Goal: Transaction & Acquisition: Purchase product/service

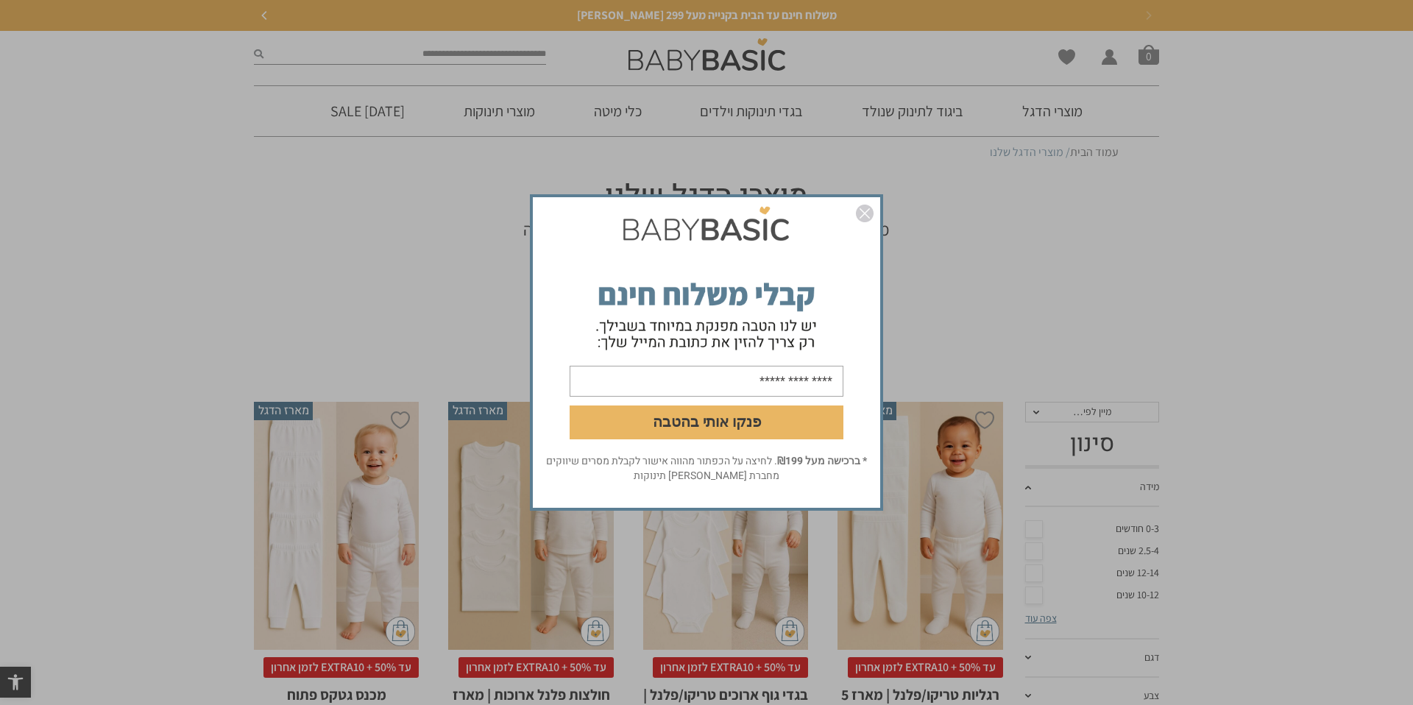
click at [790, 367] on input "email" at bounding box center [707, 381] width 274 height 31
type input "**********"
click at [728, 416] on button "פנקו אותי בהטבה" at bounding box center [707, 423] width 274 height 34
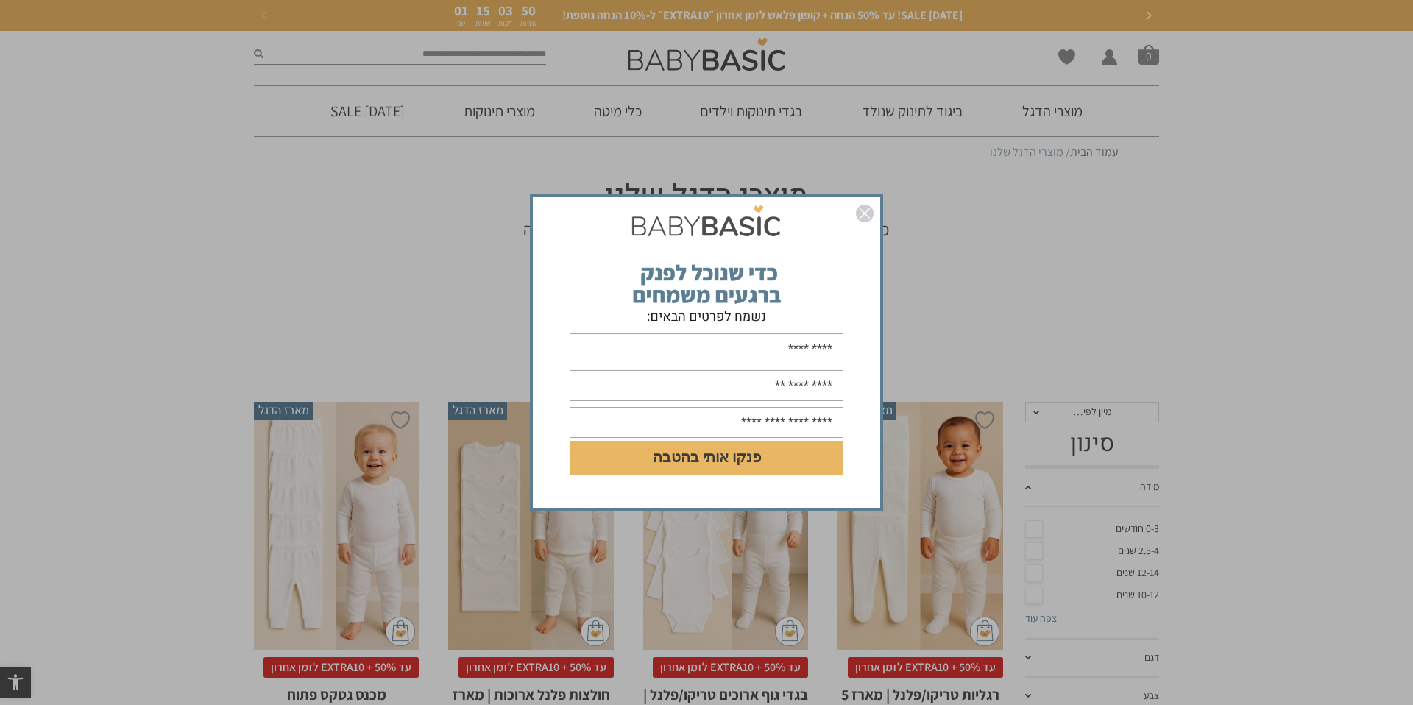
click at [796, 355] on input "text" at bounding box center [707, 348] width 274 height 31
type input "***"
type input "*"
type input "**********"
click at [790, 419] on input "text" at bounding box center [707, 422] width 274 height 31
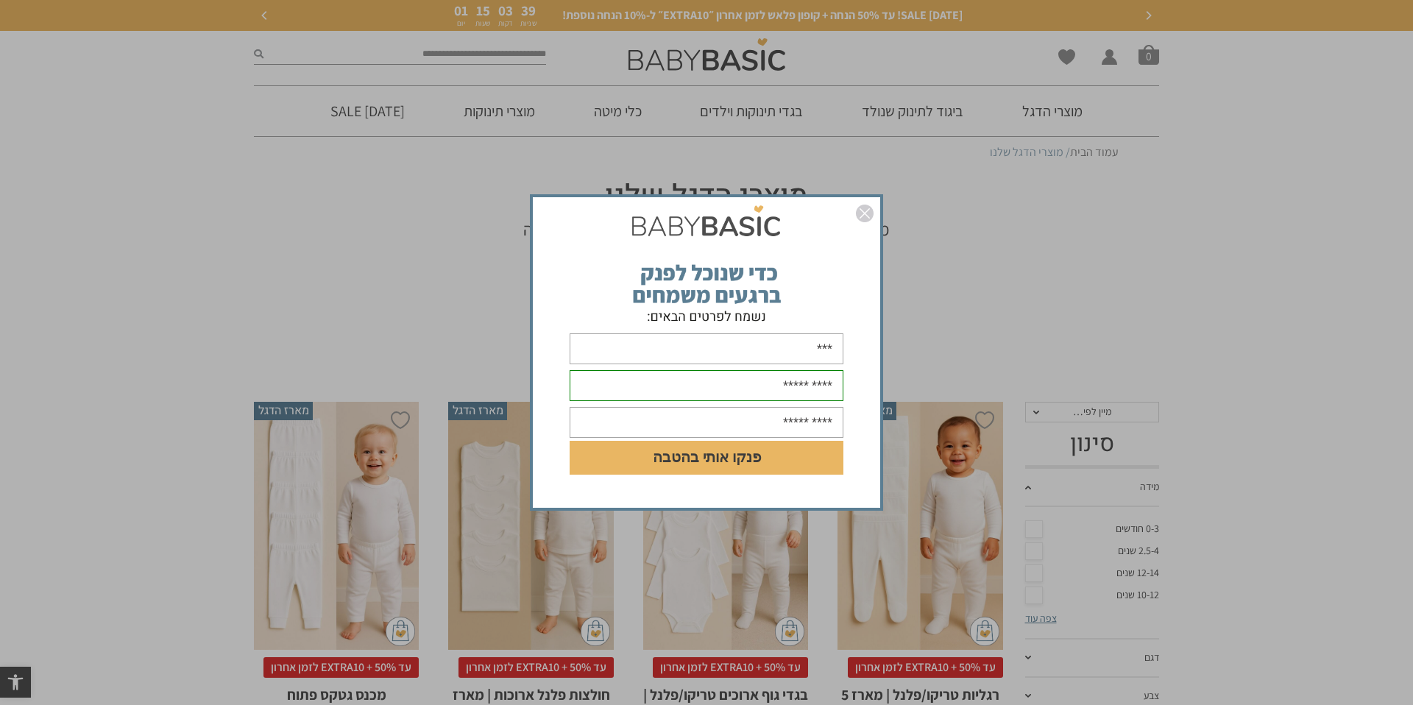
click at [788, 422] on input "text" at bounding box center [707, 422] width 274 height 31
click at [760, 427] on input "text" at bounding box center [707, 422] width 274 height 31
type input "**********"
click at [726, 465] on button "פנקו אותי בהטבה" at bounding box center [707, 458] width 274 height 34
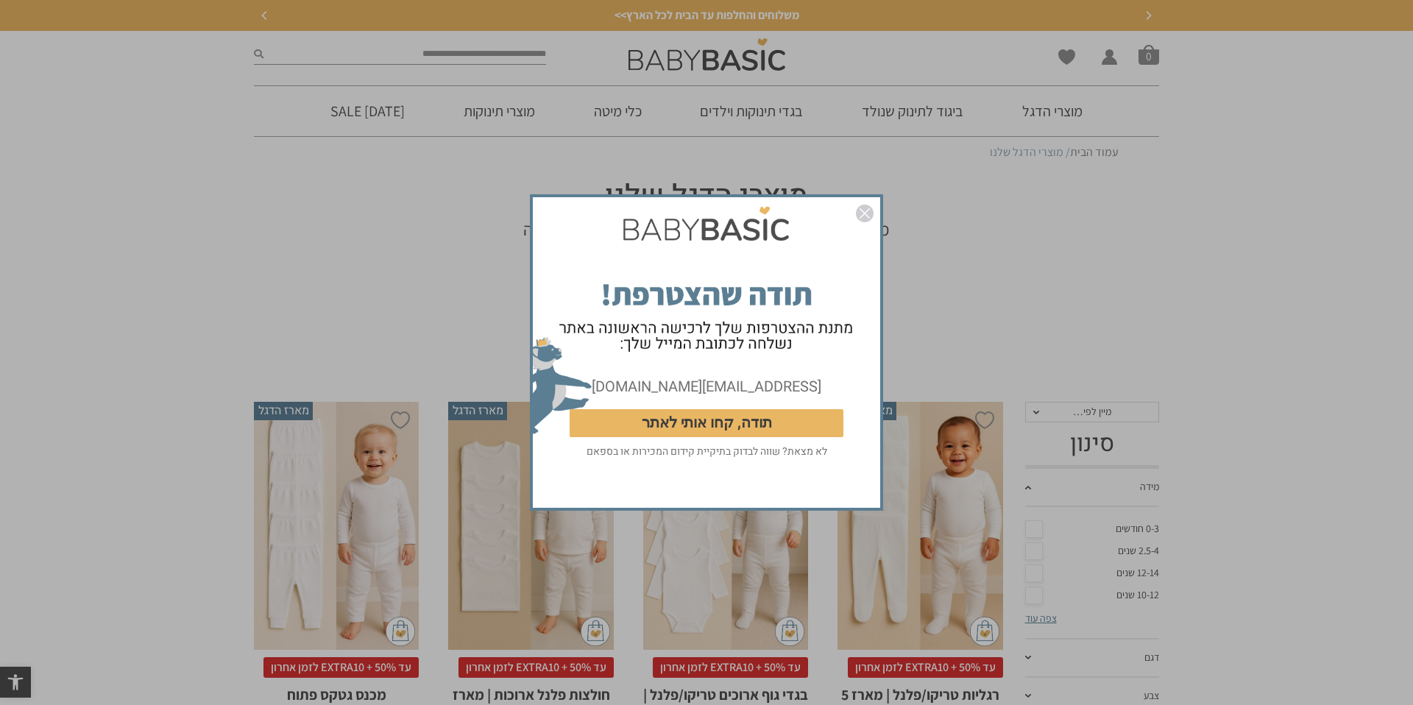
click at [779, 420] on button "תודה, קחו אותי לאתר" at bounding box center [707, 423] width 274 height 28
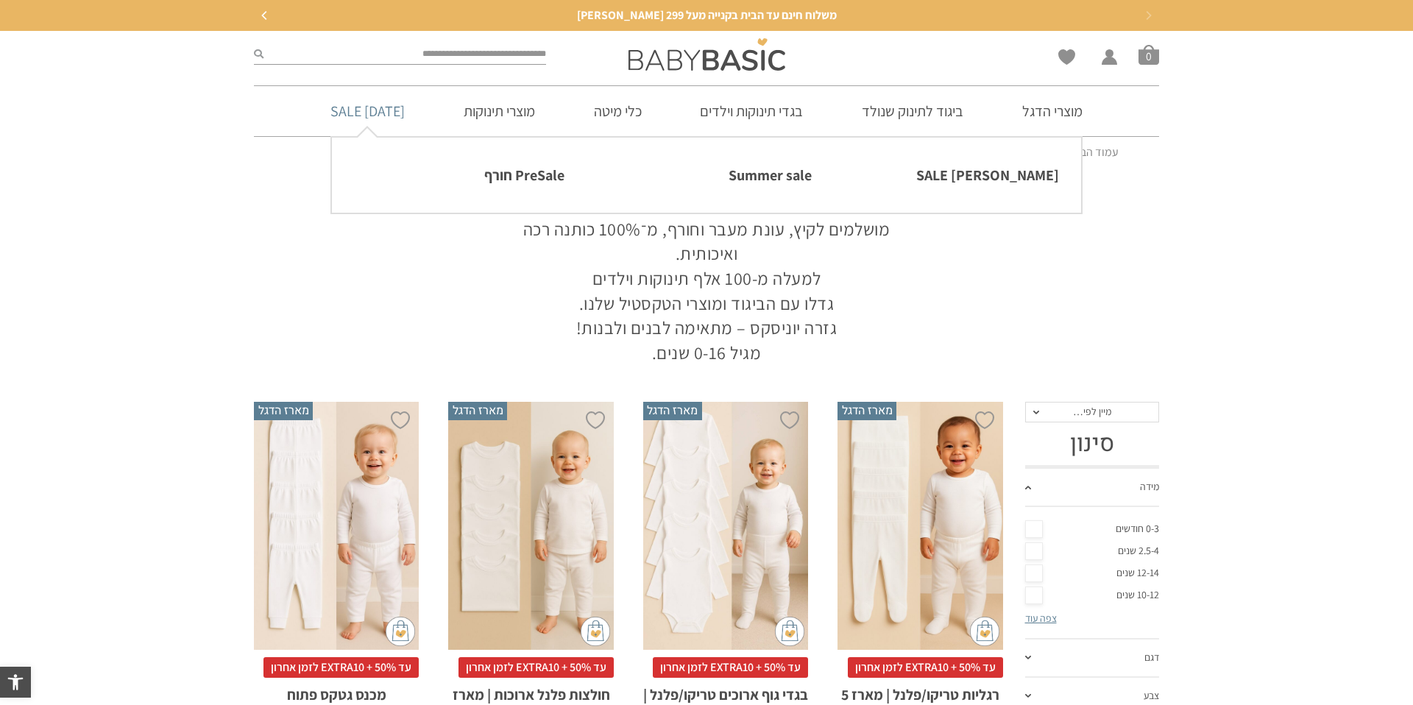
click at [405, 110] on link "[DATE] SALE" at bounding box center [367, 111] width 118 height 50
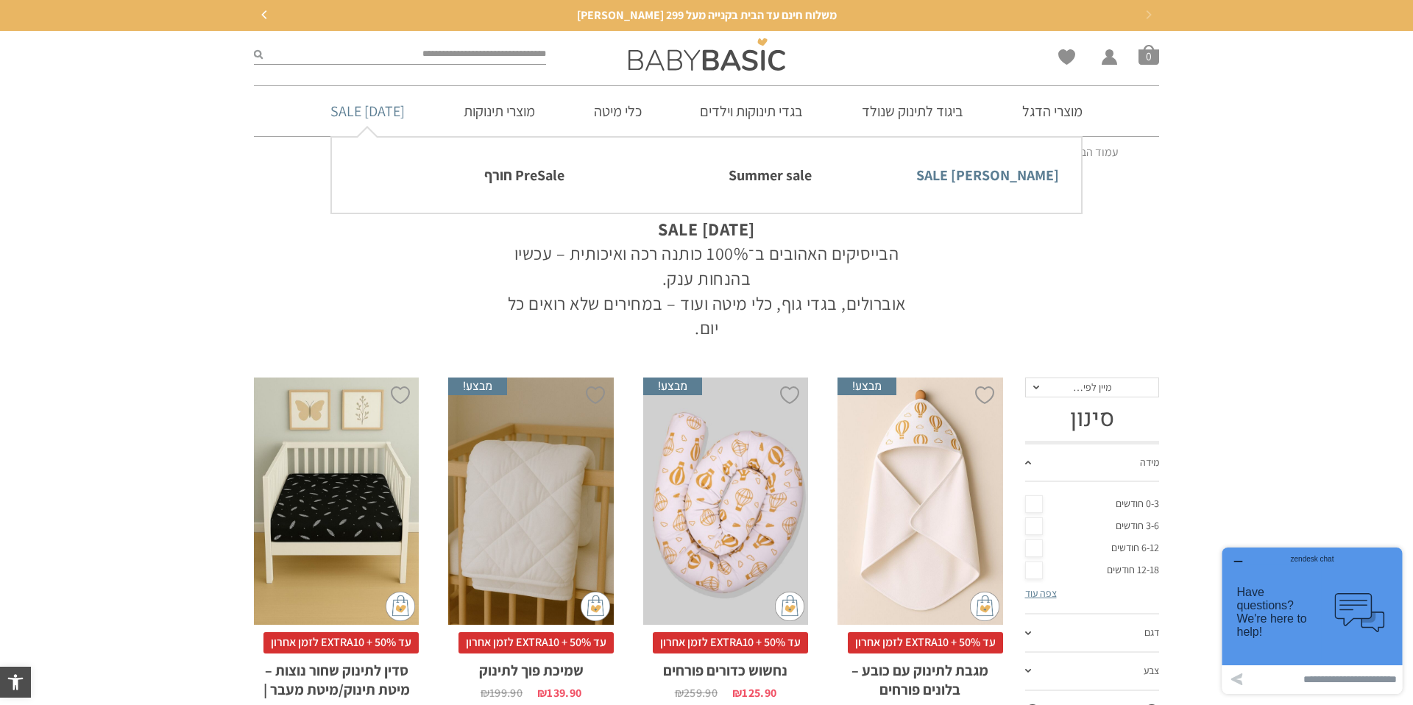
click at [1029, 178] on link "[PERSON_NAME] SALE" at bounding box center [954, 175] width 210 height 31
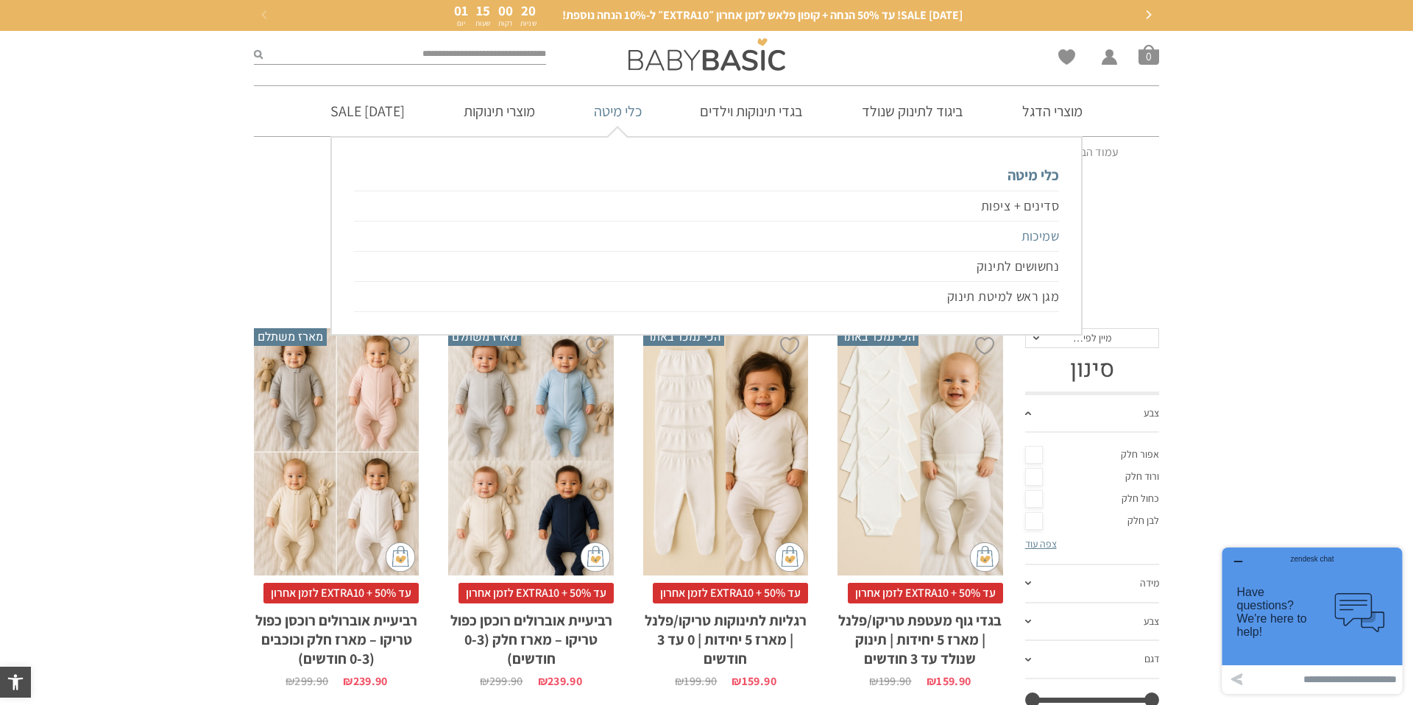
click at [1037, 233] on link "שמיכות" at bounding box center [706, 237] width 705 height 30
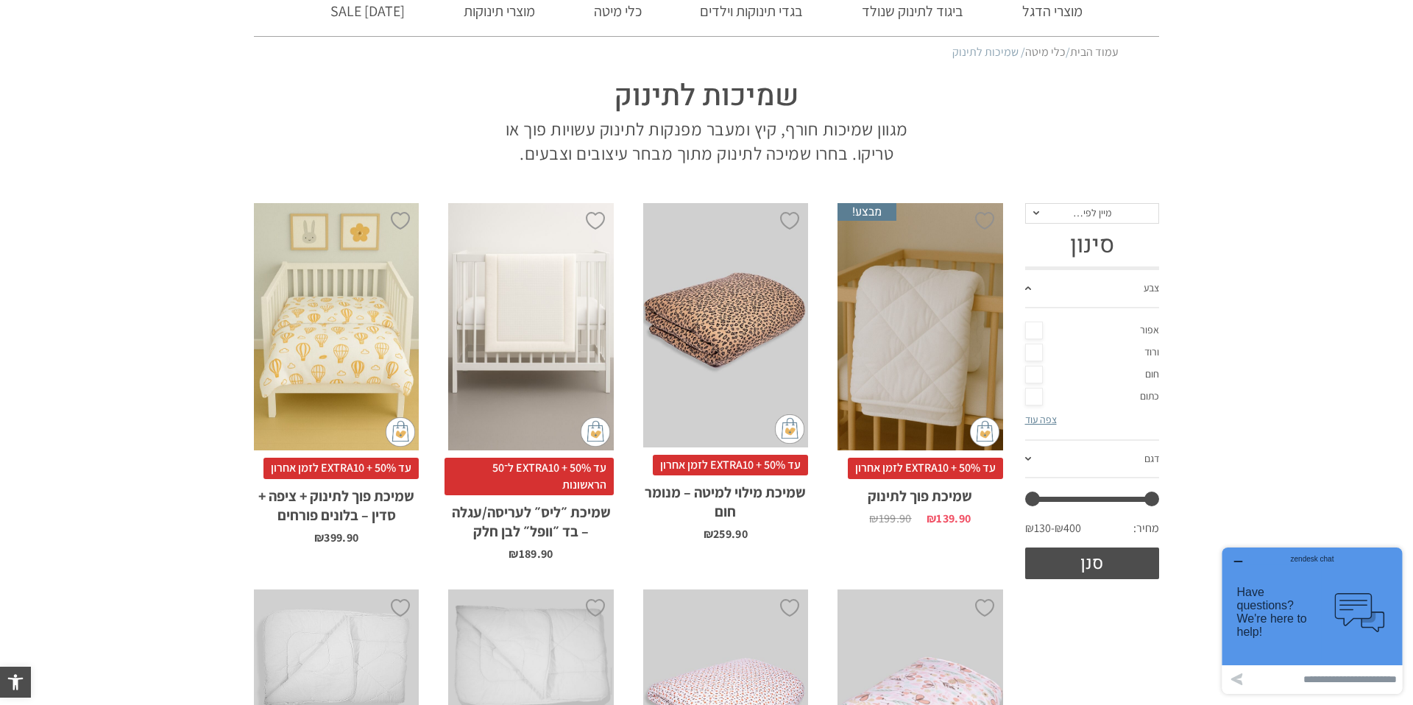
scroll to position [88, 0]
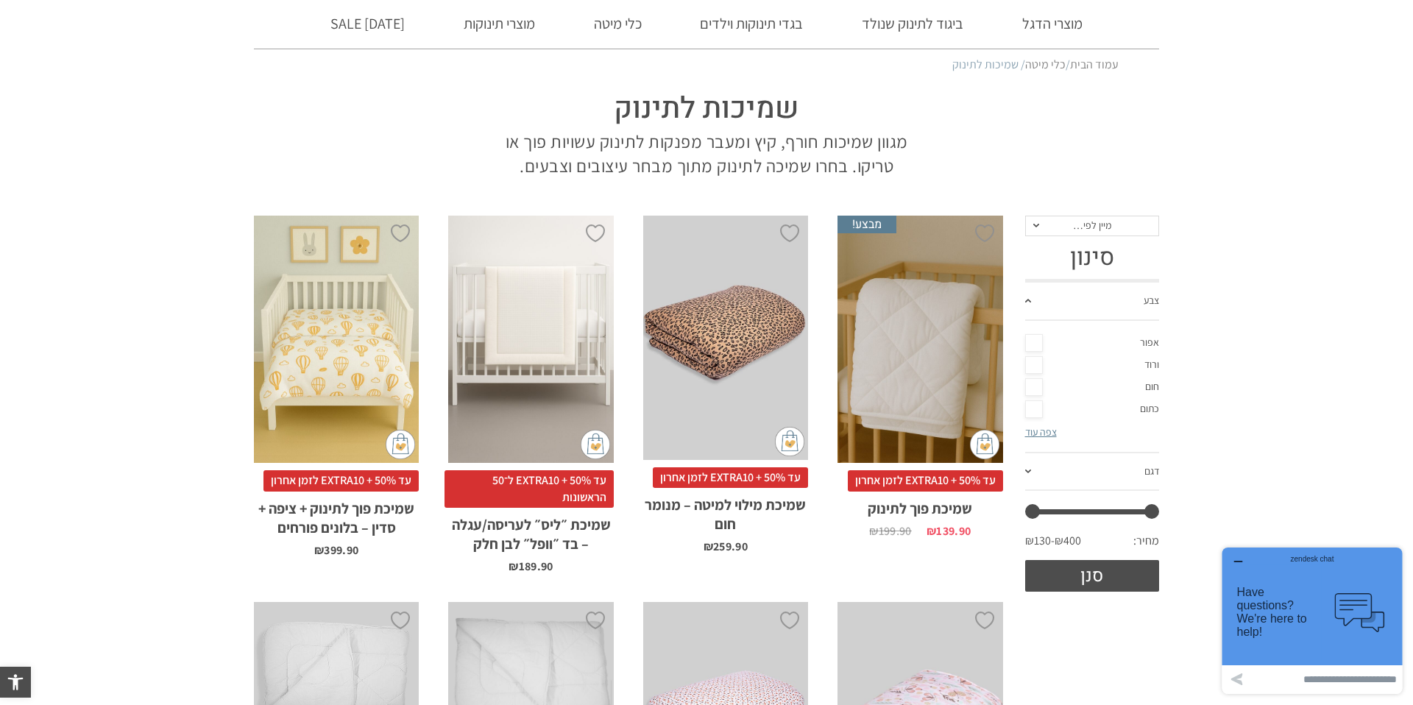
click at [925, 361] on div "x הוספה לסל" at bounding box center [920, 340] width 165 height 248
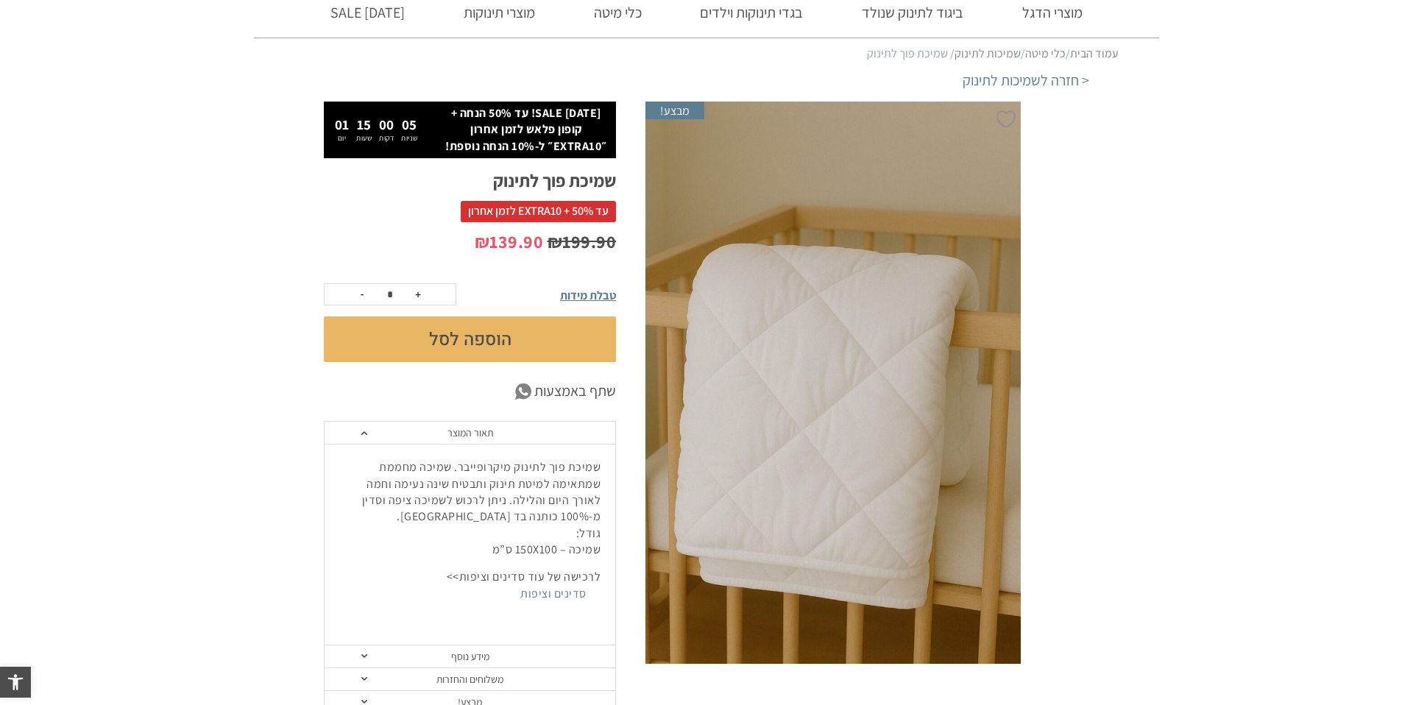
scroll to position [110, 0]
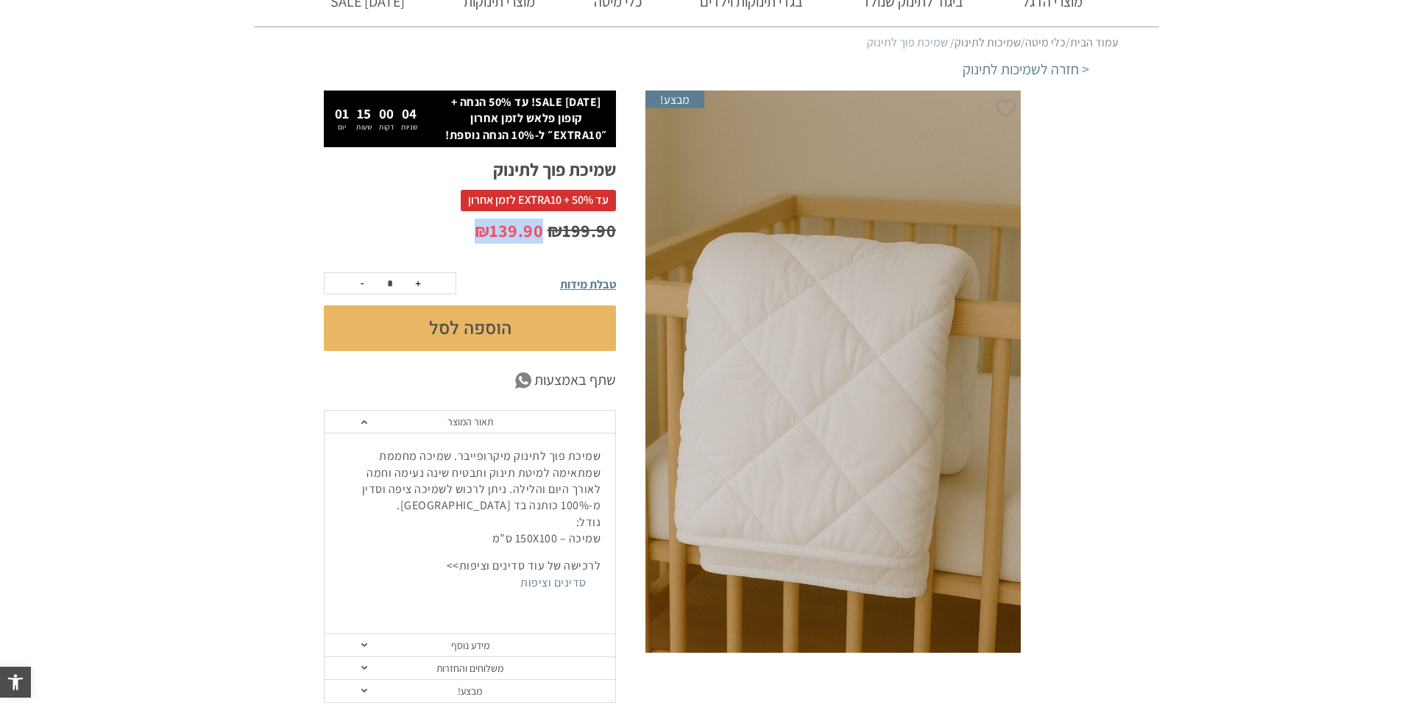
drag, startPoint x: 545, startPoint y: 230, endPoint x: 458, endPoint y: 229, distance: 86.8
click at [458, 228] on p "₪ 199.90 המחיר המקורי היה: ₪199.90. ₪ 139.90 המחיר הנוכחי הוא: ₪139.90." at bounding box center [470, 231] width 292 height 25
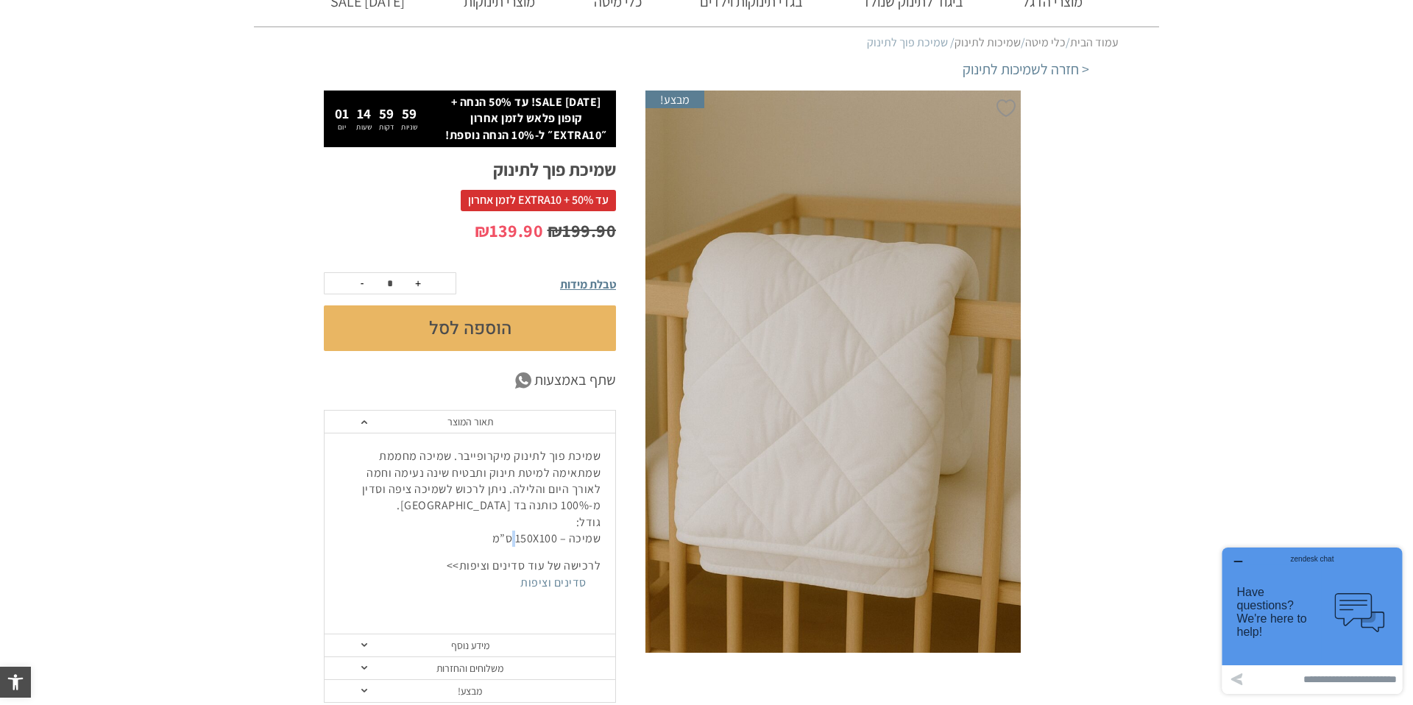
drag, startPoint x: 558, startPoint y: 541, endPoint x: 473, endPoint y: 541, distance: 84.6
click at [473, 541] on p "שמיכת פוך לתינוק מיקרופייבר. שמיכה מחממת שמתאימה למיטת תינוק ותבטיח שינה נעימה …" at bounding box center [469, 497] width 261 height 99
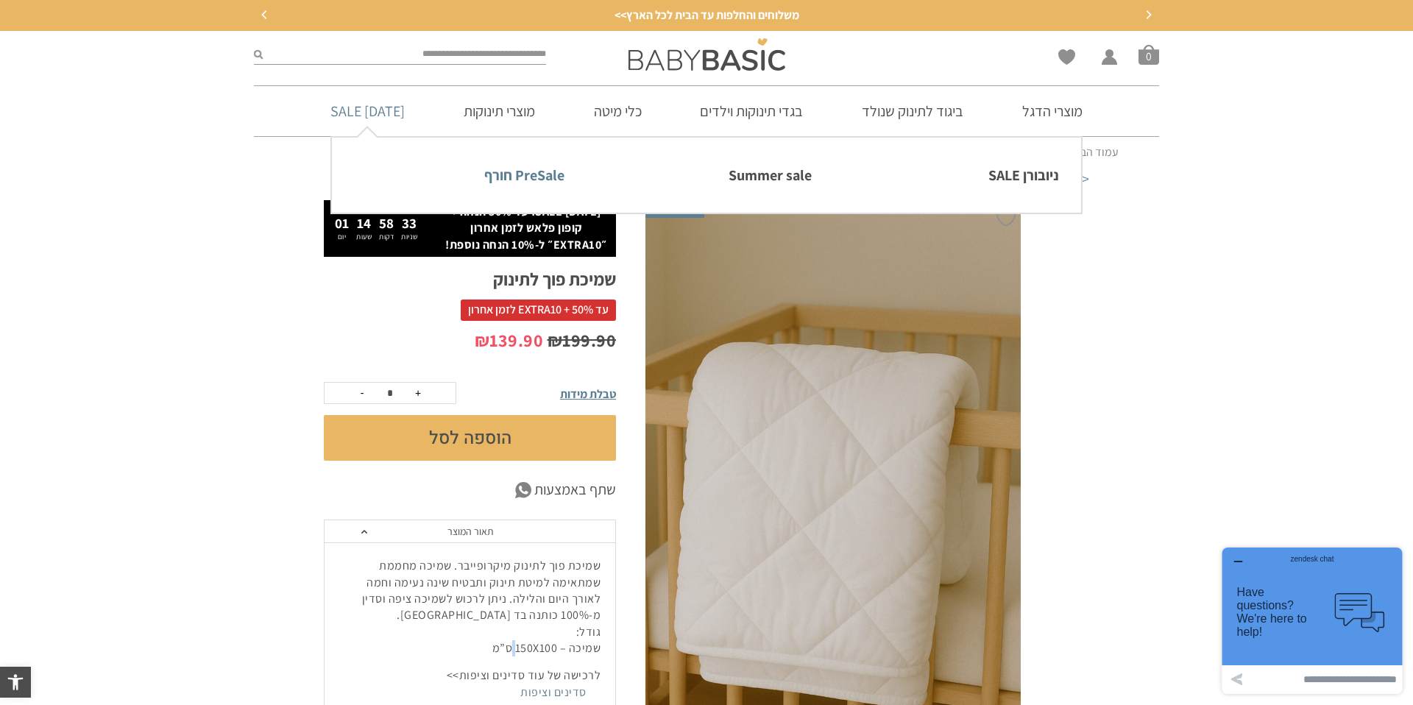
click at [545, 173] on link "PreSale חורף" at bounding box center [459, 175] width 210 height 31
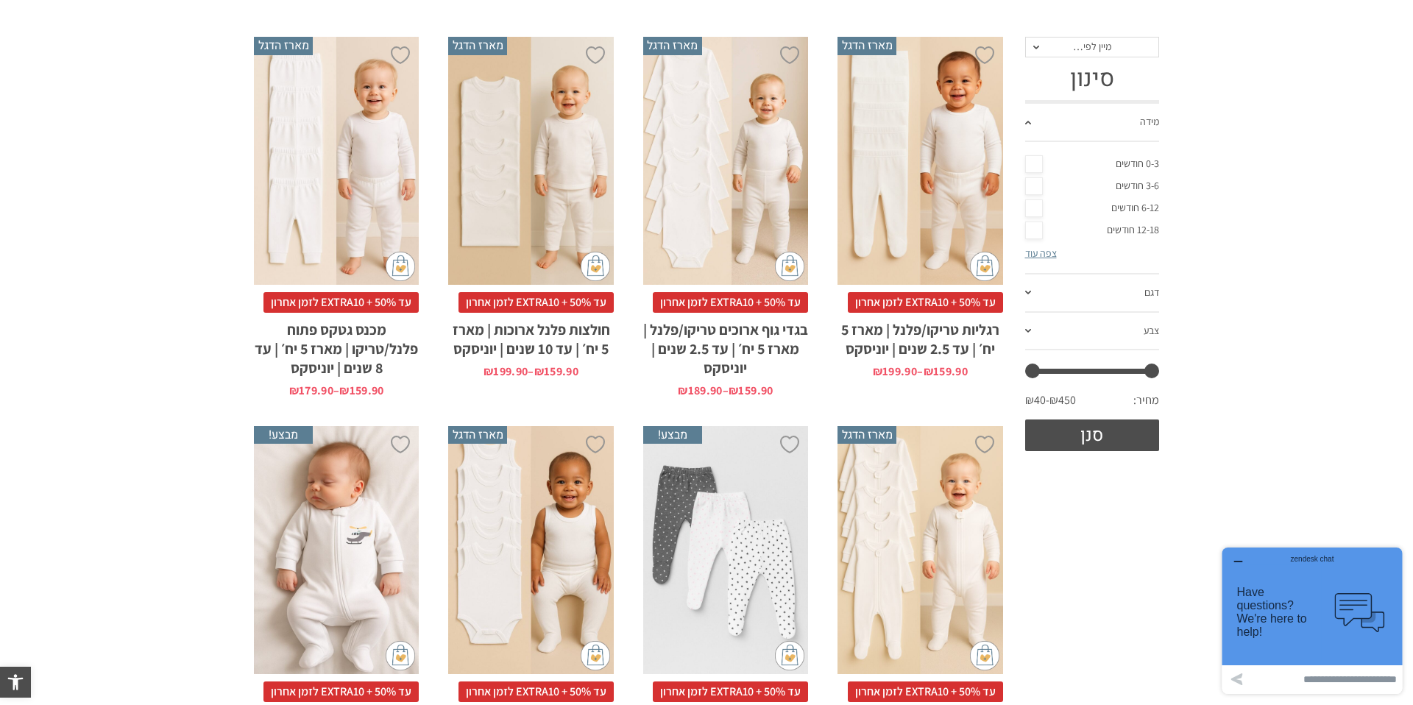
click at [1031, 158] on link "0-3 חודשים" at bounding box center [1092, 164] width 135 height 22
click at [1030, 181] on link "3-6 חודשים" at bounding box center [1092, 186] width 135 height 22
click at [1094, 443] on button "סנן" at bounding box center [1092, 436] width 135 height 32
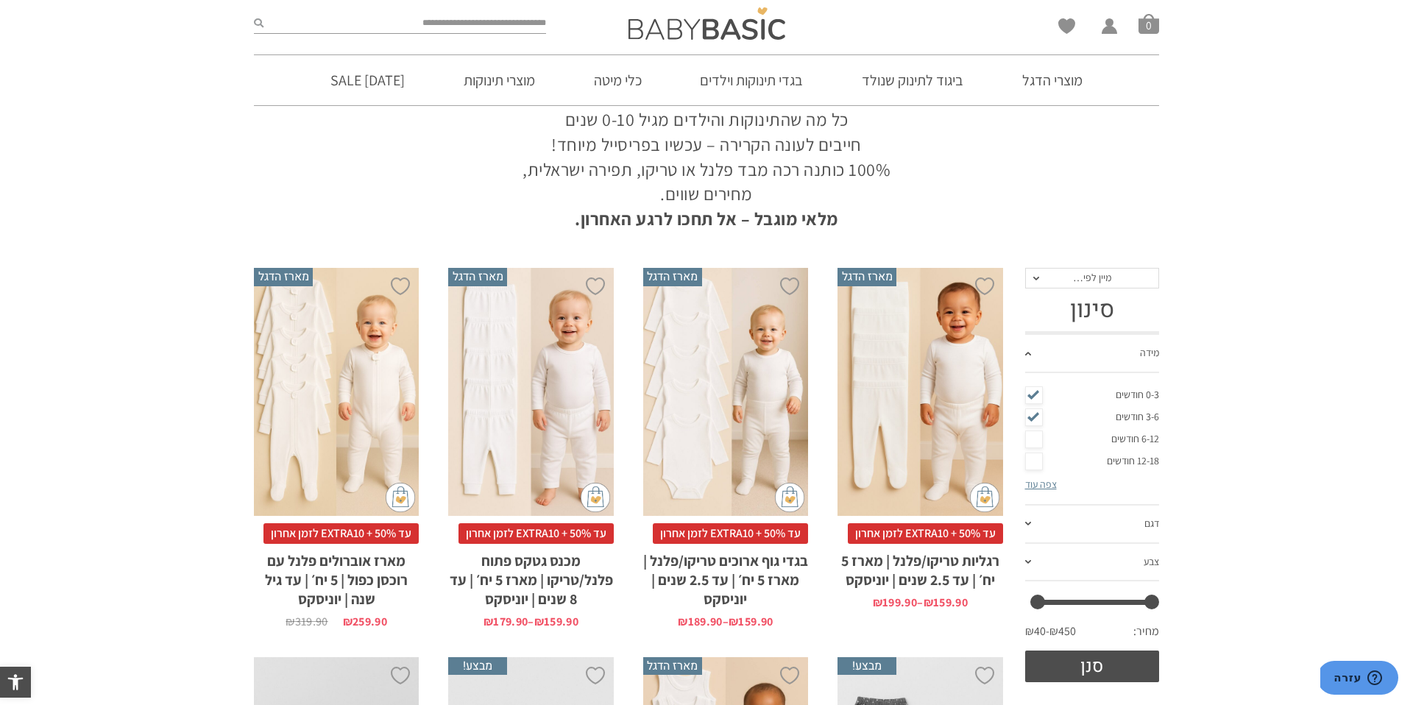
scroll to position [120, 0]
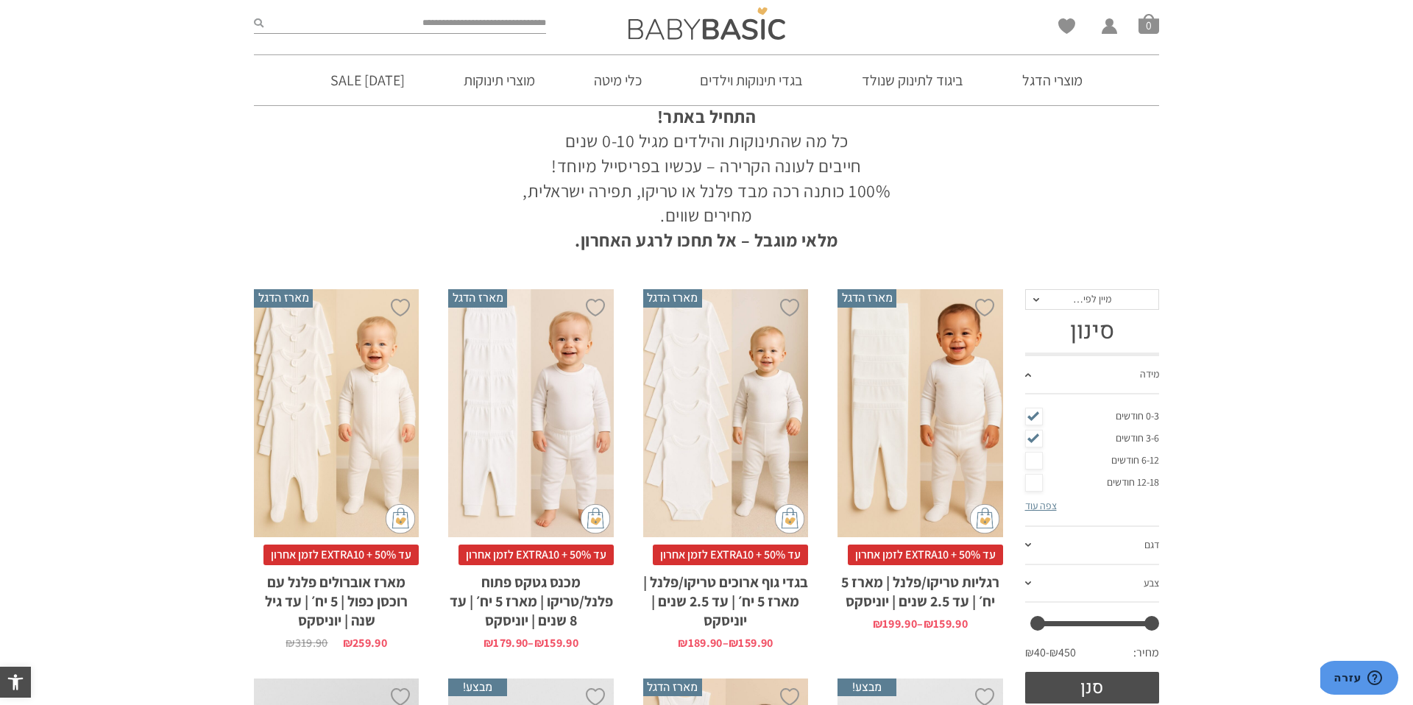
click at [1076, 297] on span "מיין לפי…" at bounding box center [1092, 298] width 38 height 13
click at [1097, 368] on div "מחיר: נמוך - גבוה" at bounding box center [1091, 373] width 135 height 13
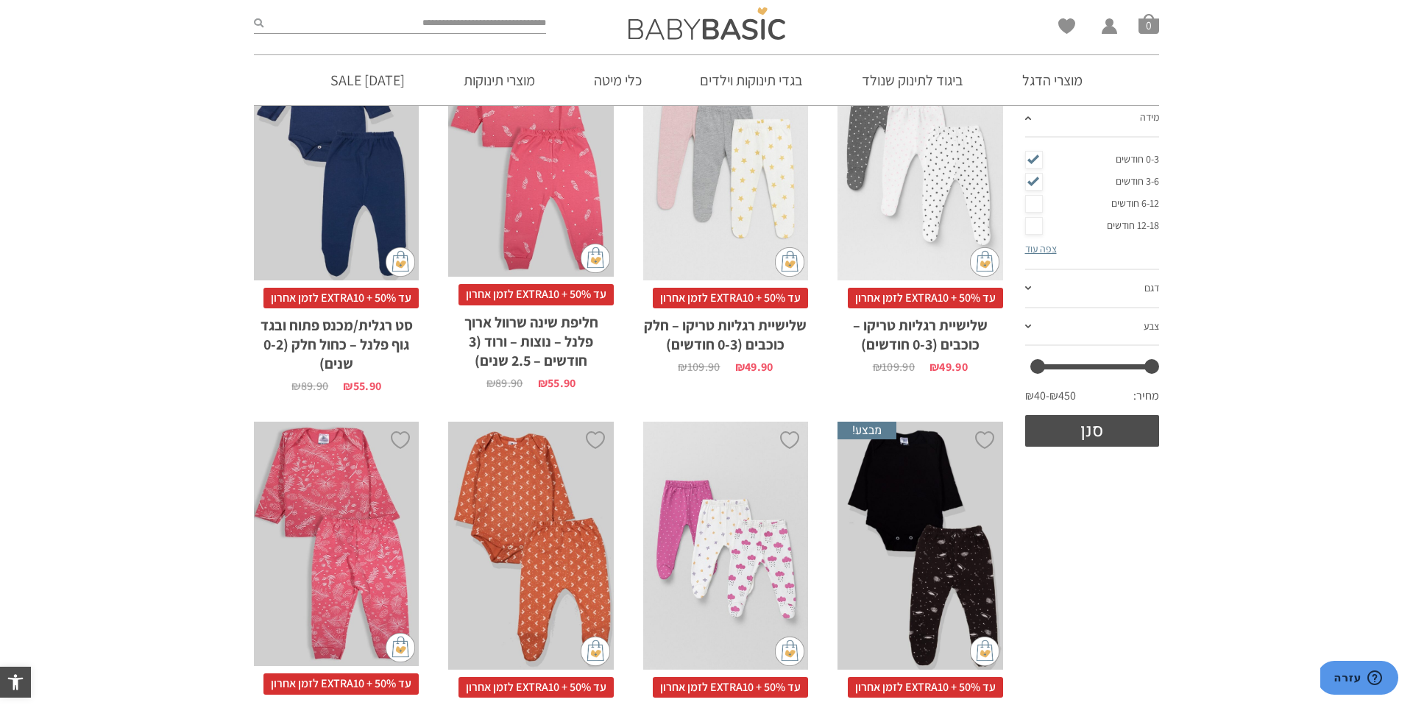
scroll to position [350, 0]
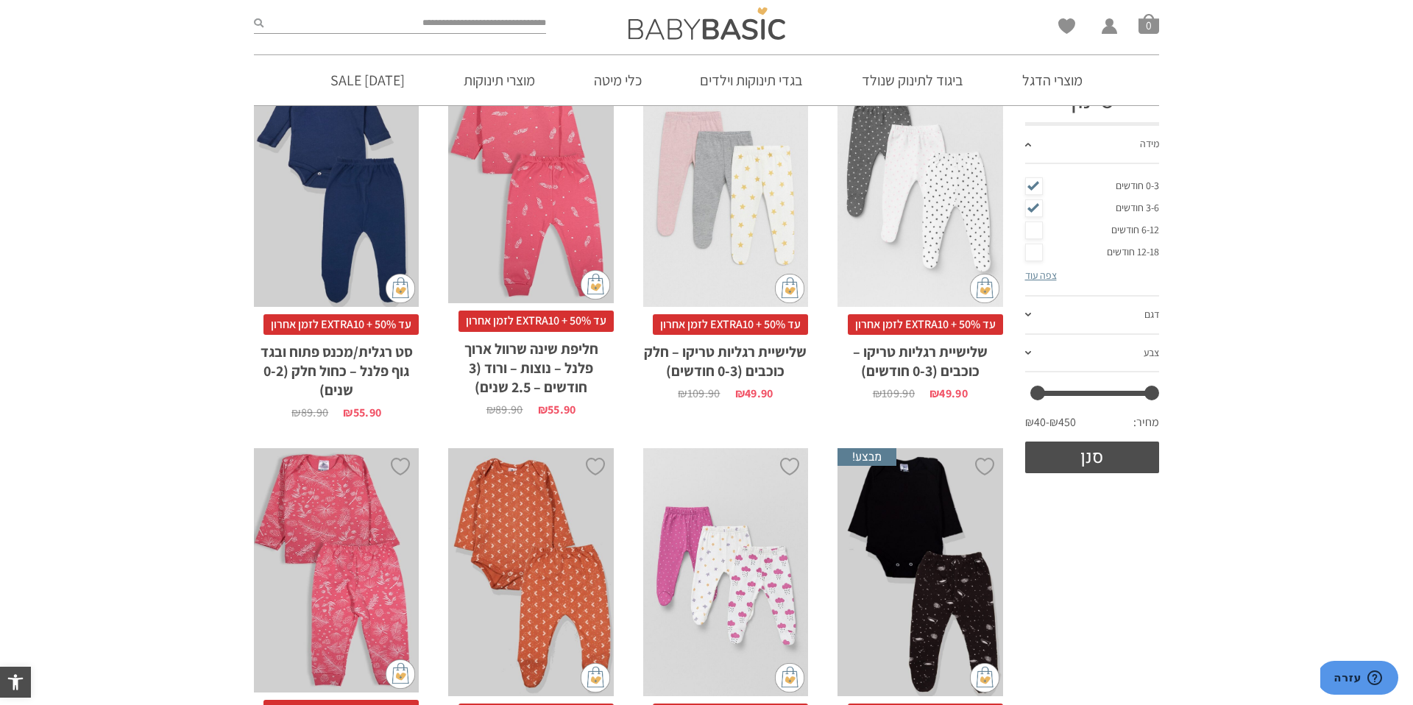
drag, startPoint x: 957, startPoint y: 237, endPoint x: 962, endPoint y: 243, distance: 7.8
click at [958, 237] on div "x הוספה לסל" at bounding box center [920, 183] width 165 height 248
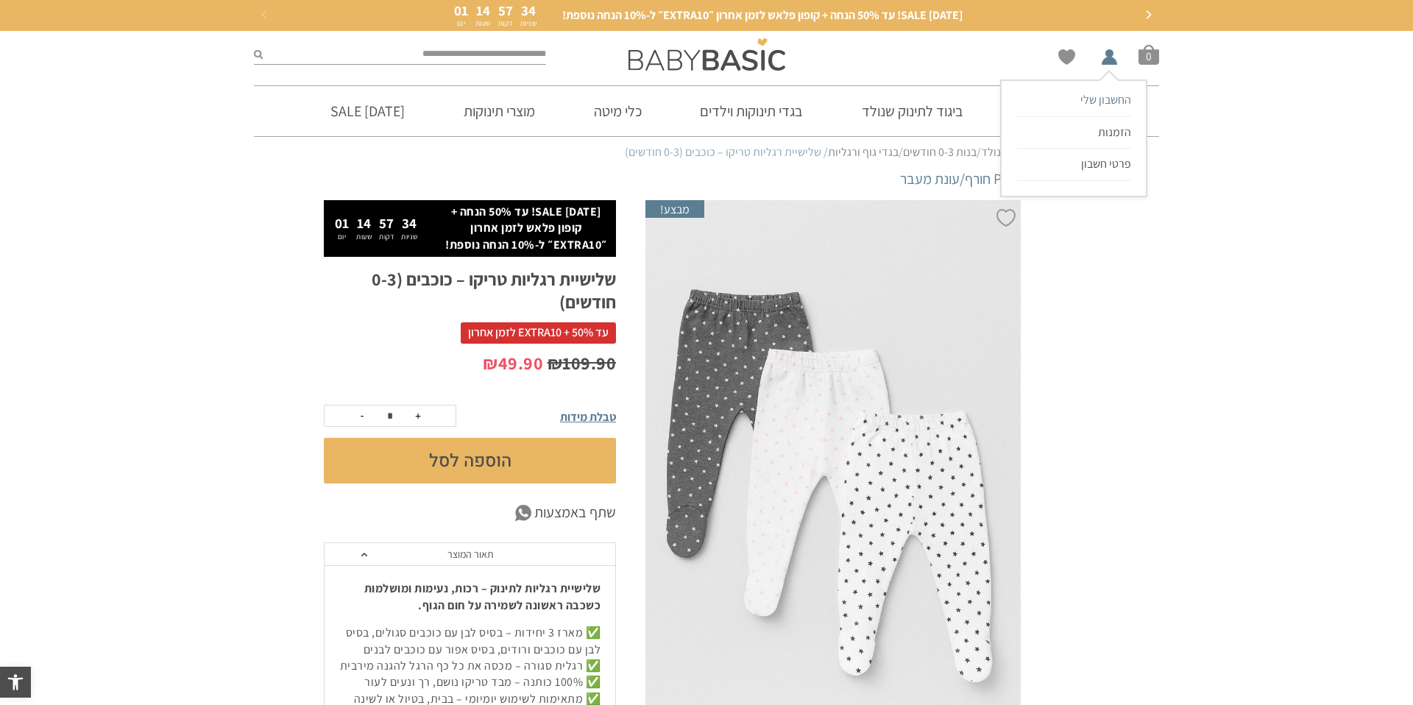
click at [1119, 104] on span "החשבון שלי" at bounding box center [1105, 99] width 51 height 15
click at [1105, 99] on span "החשבון שלי" at bounding box center [1105, 99] width 51 height 15
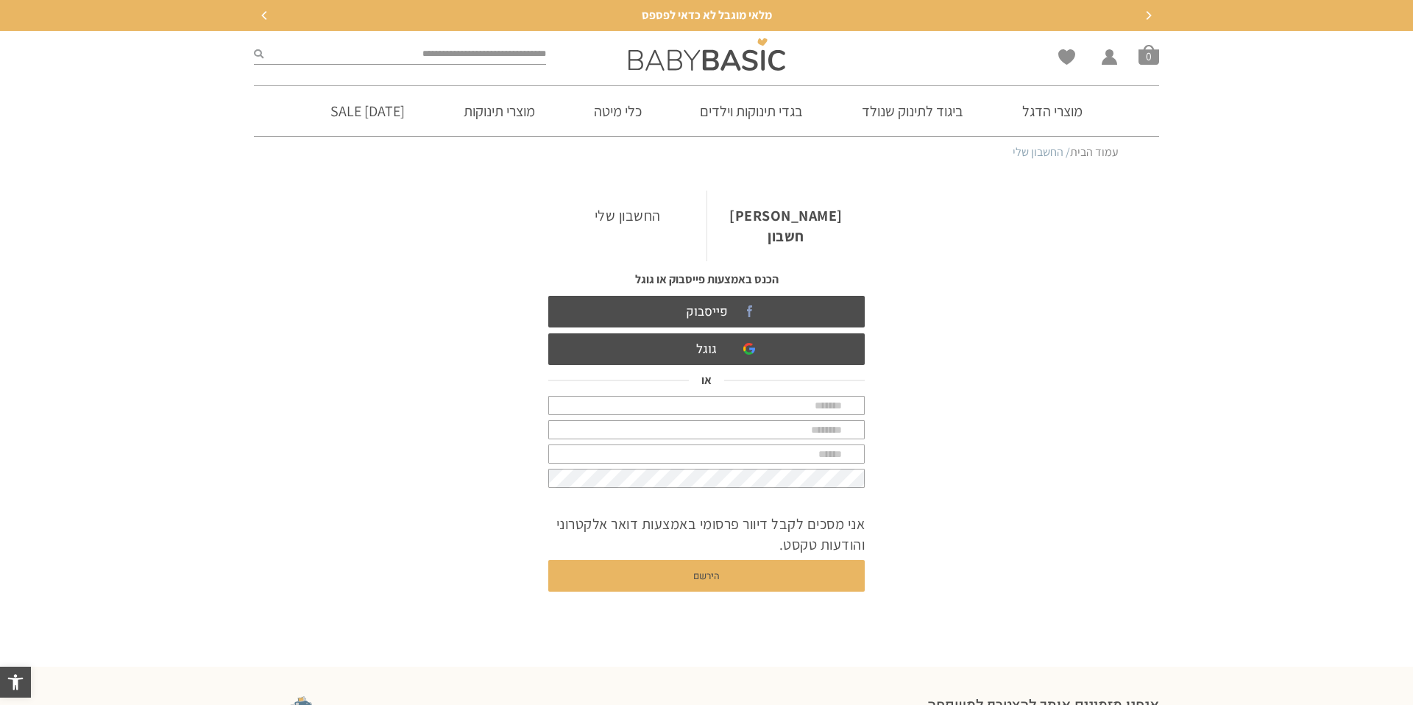
click at [264, 19] on button "Previous" at bounding box center [265, 15] width 22 height 22
click at [729, 396] on input "text" at bounding box center [706, 405] width 316 height 19
click at [804, 215] on link "צור חשבון" at bounding box center [786, 226] width 158 height 71
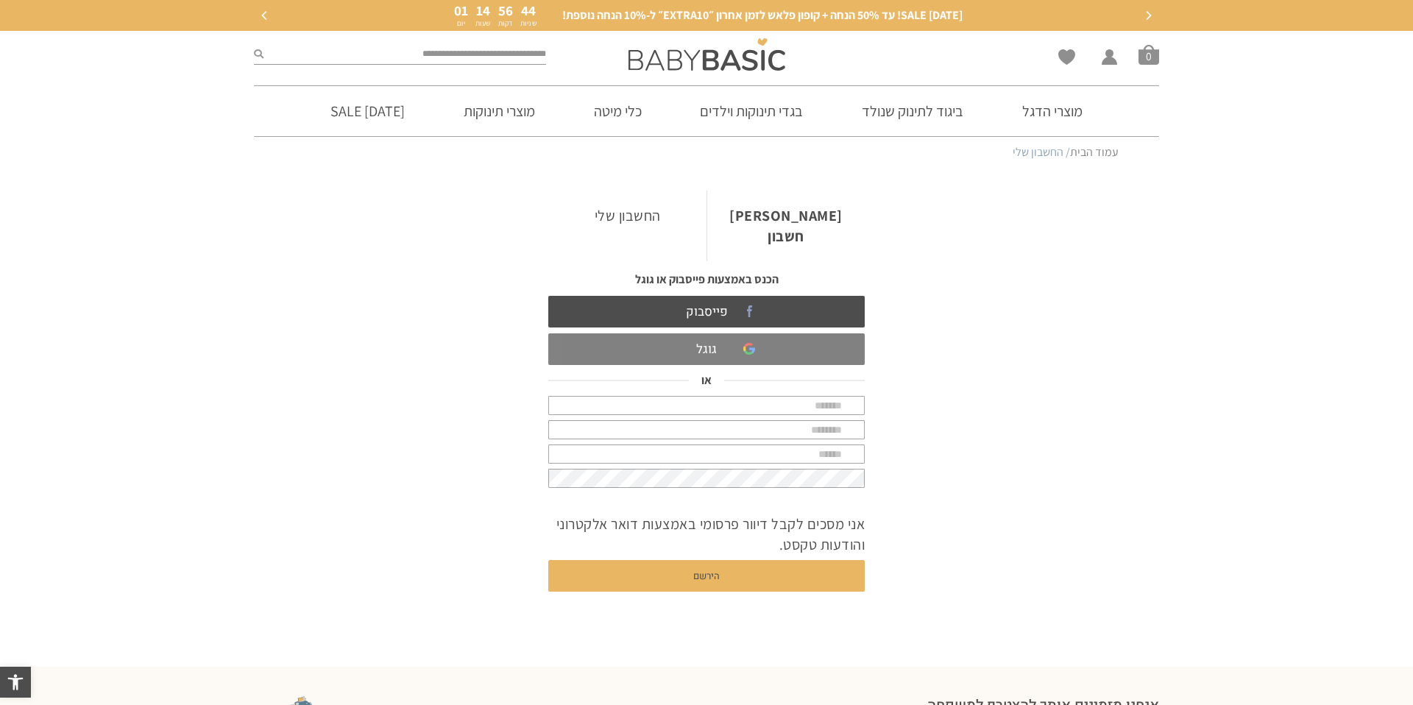
click at [718, 333] on link "גוגל" at bounding box center [706, 349] width 316 height 32
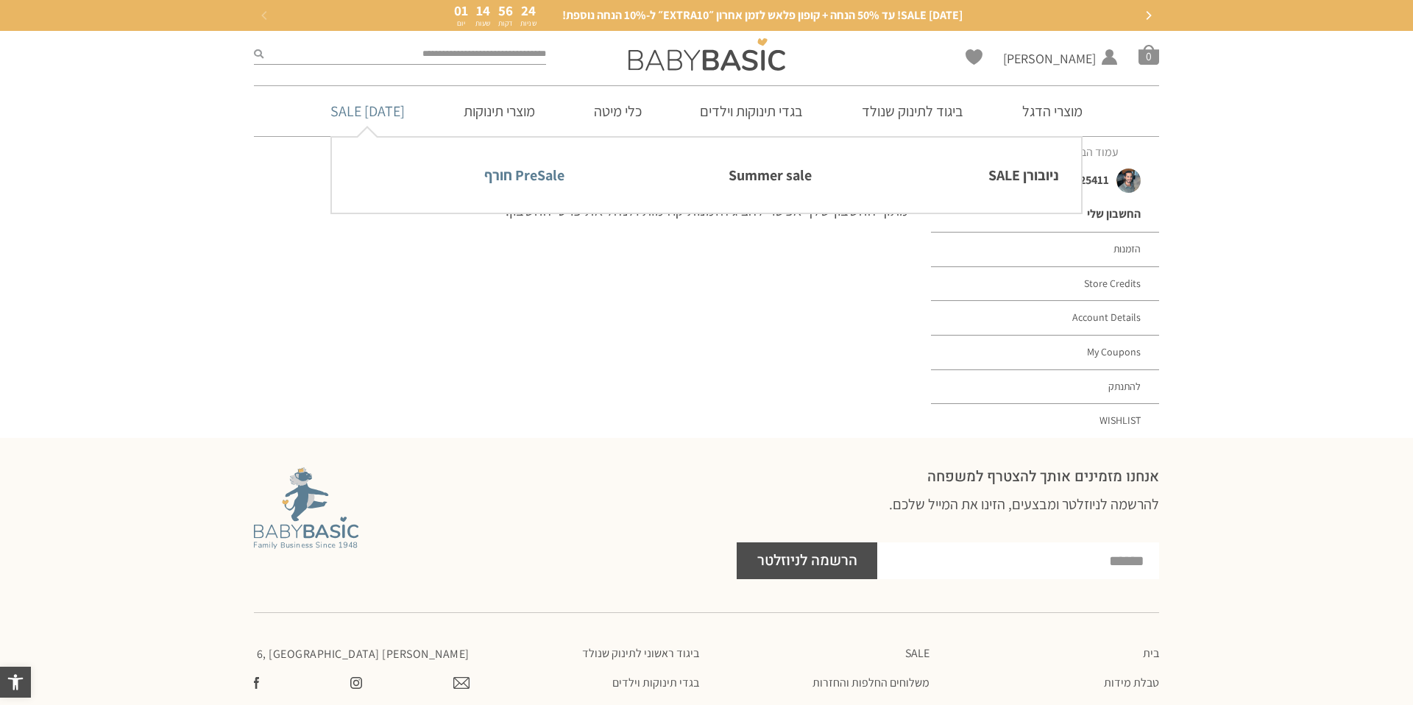
click at [530, 183] on link "PreSale חורף" at bounding box center [459, 175] width 210 height 31
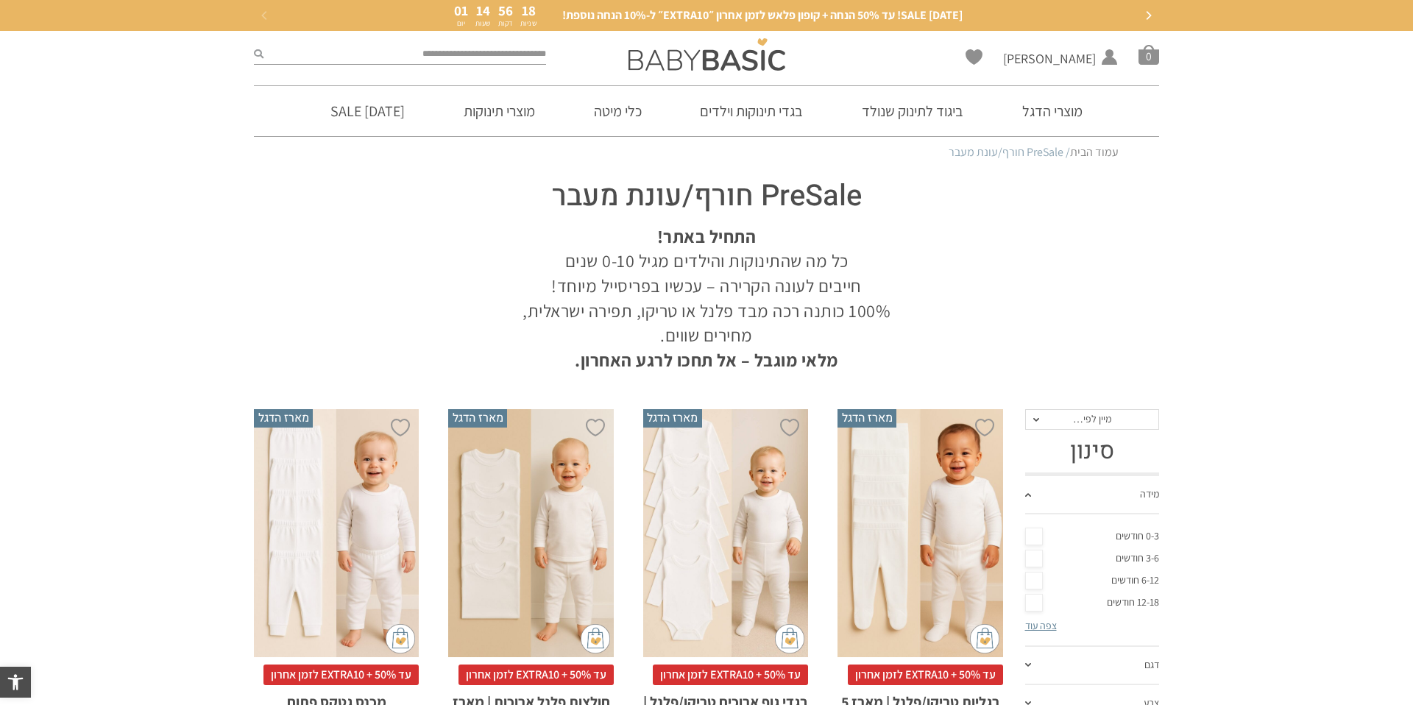
click at [1083, 415] on span "מיין לפי…" at bounding box center [1092, 418] width 38 height 13
click at [1091, 485] on li "מחיר: נמוך - גבוה" at bounding box center [1091, 492] width 135 height 21
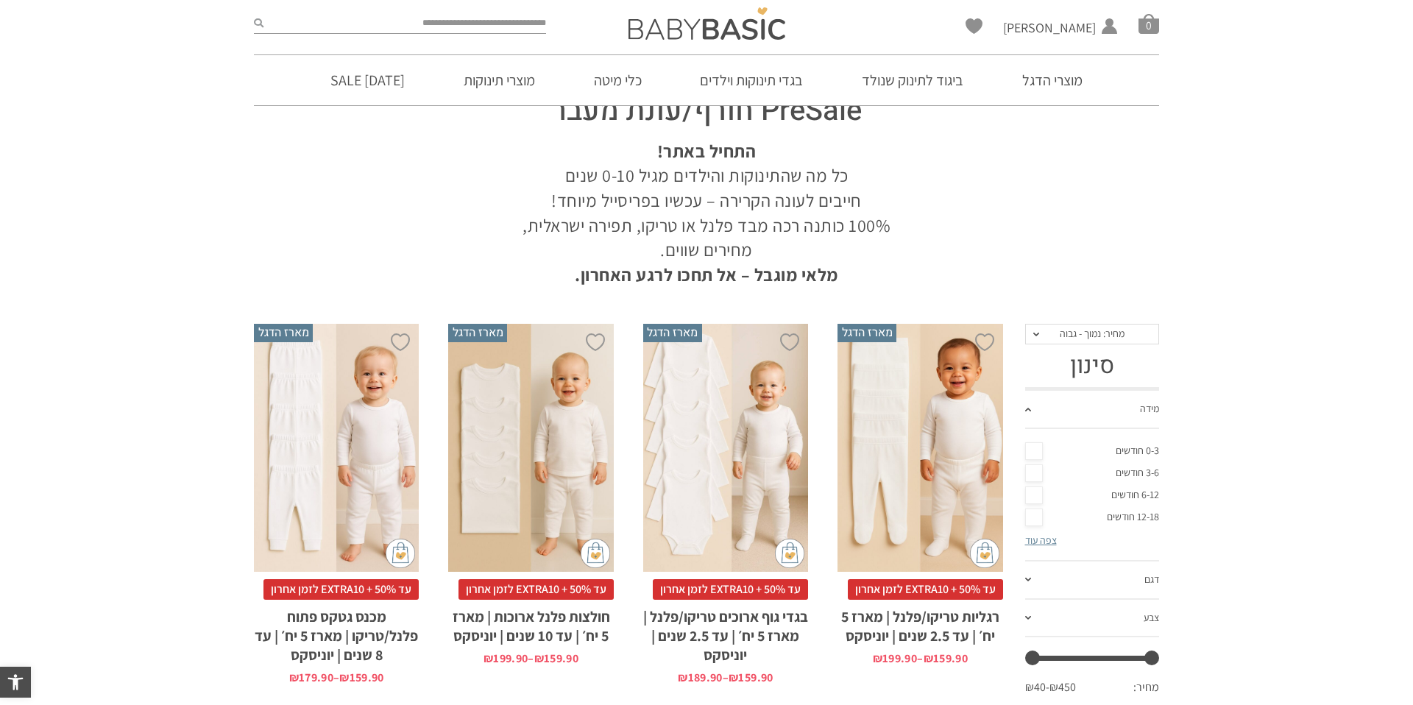
scroll to position [134, 0]
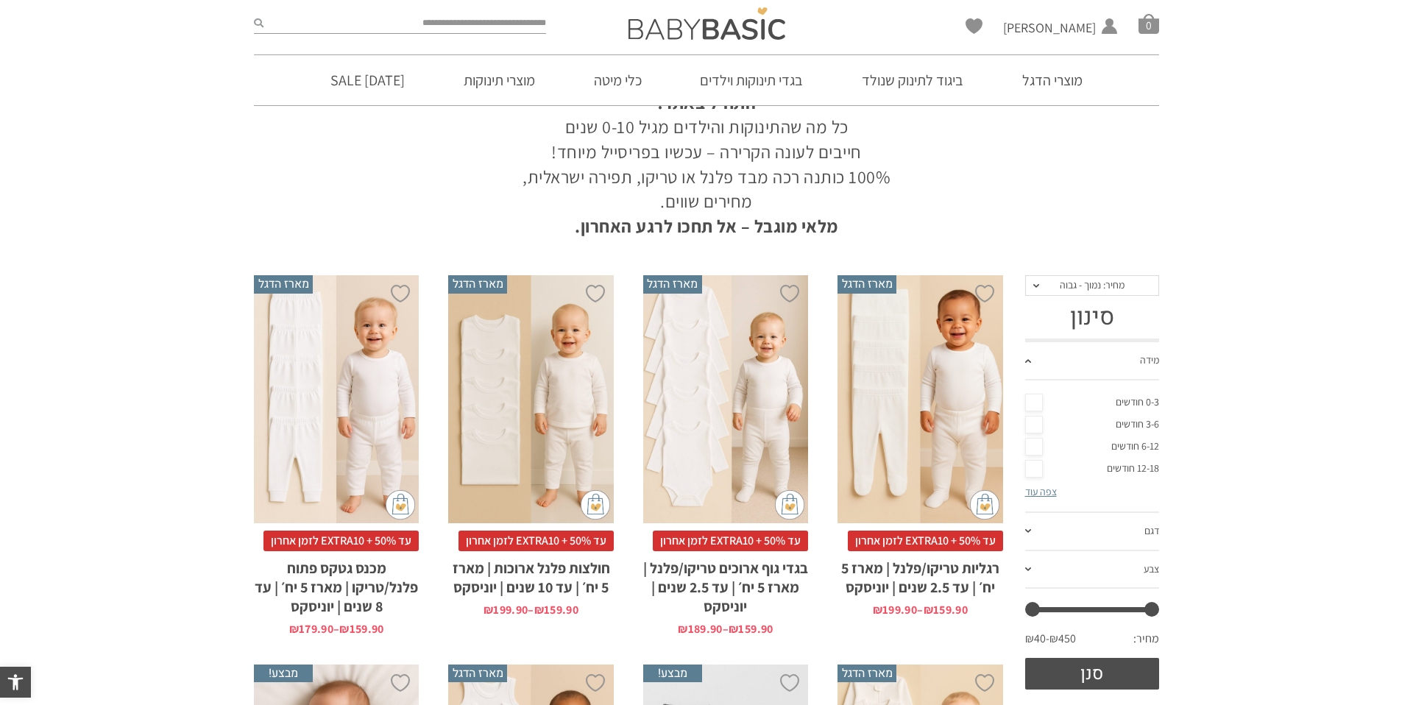
click at [1034, 395] on link "0-3 חודשים" at bounding box center [1092, 403] width 135 height 22
click at [1037, 425] on link "3-6 חודשים" at bounding box center [1092, 425] width 135 height 22
click at [1096, 664] on button "סנן" at bounding box center [1092, 674] width 135 height 32
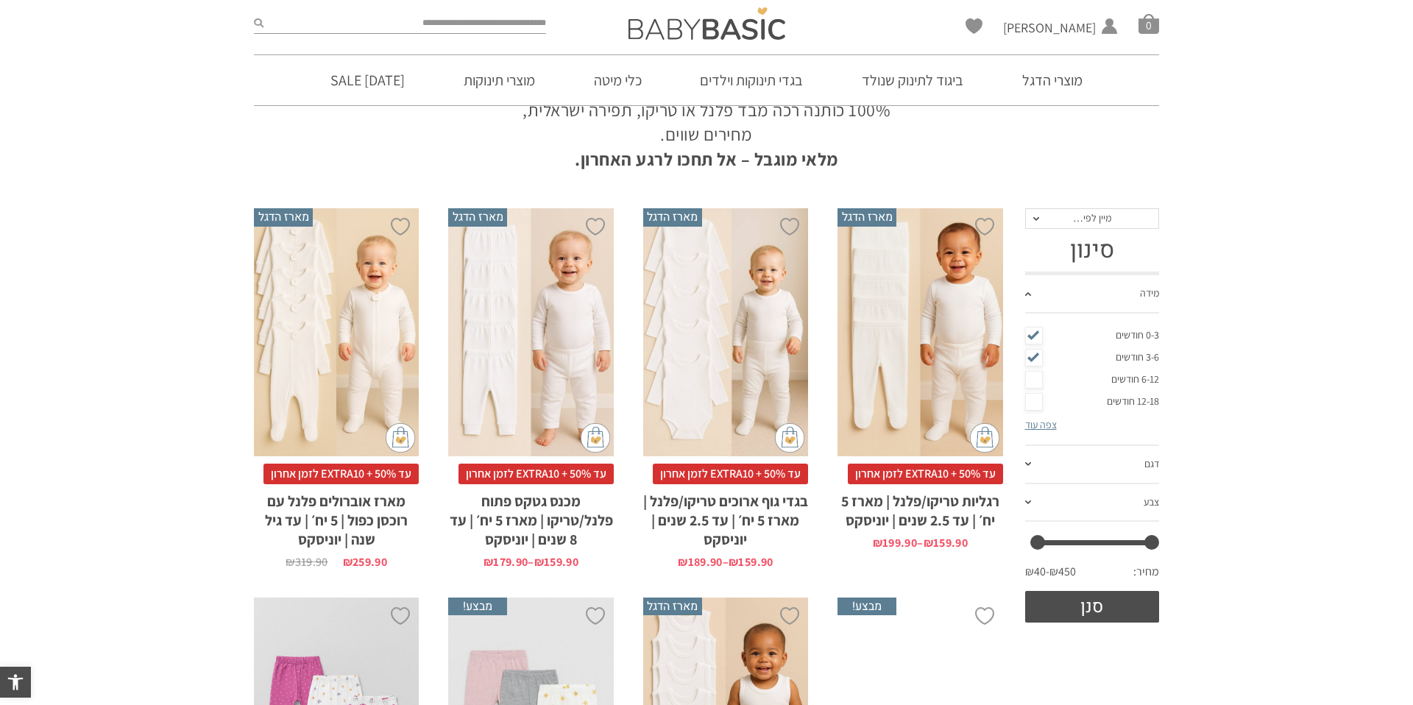
scroll to position [166, 0]
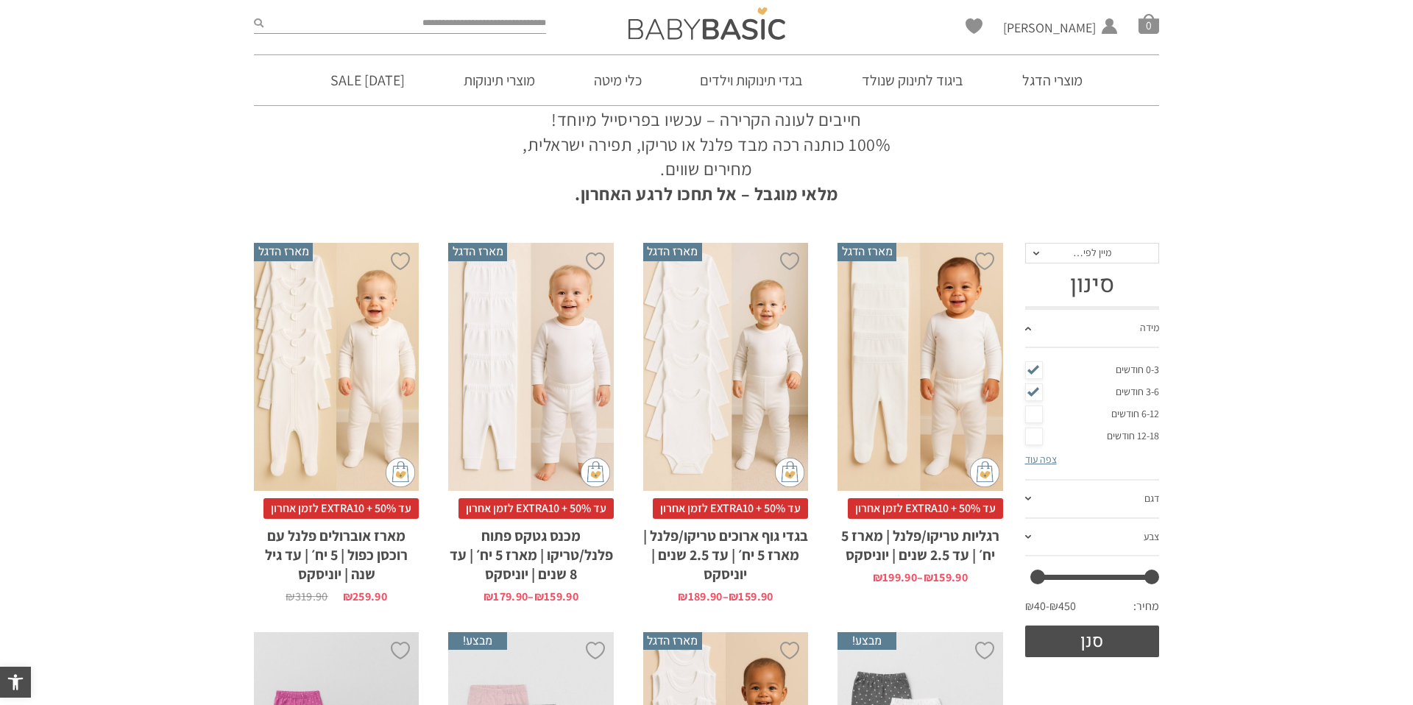
click at [1070, 247] on span "מיין לפי…" at bounding box center [1092, 253] width 135 height 21
click at [1099, 322] on div "מחיר: נמוך - גבוה" at bounding box center [1091, 326] width 135 height 13
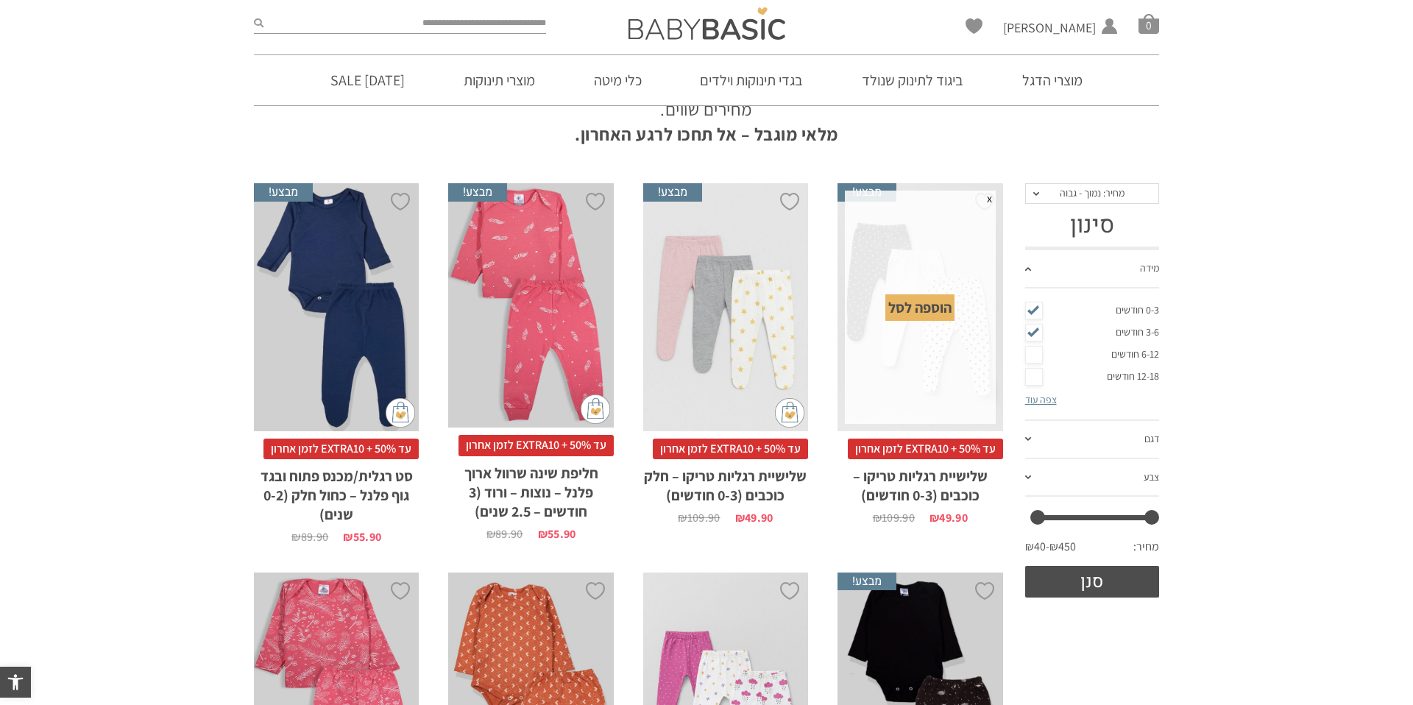
click at [915, 310] on div "הוספה לסל" at bounding box center [919, 307] width 69 height 26
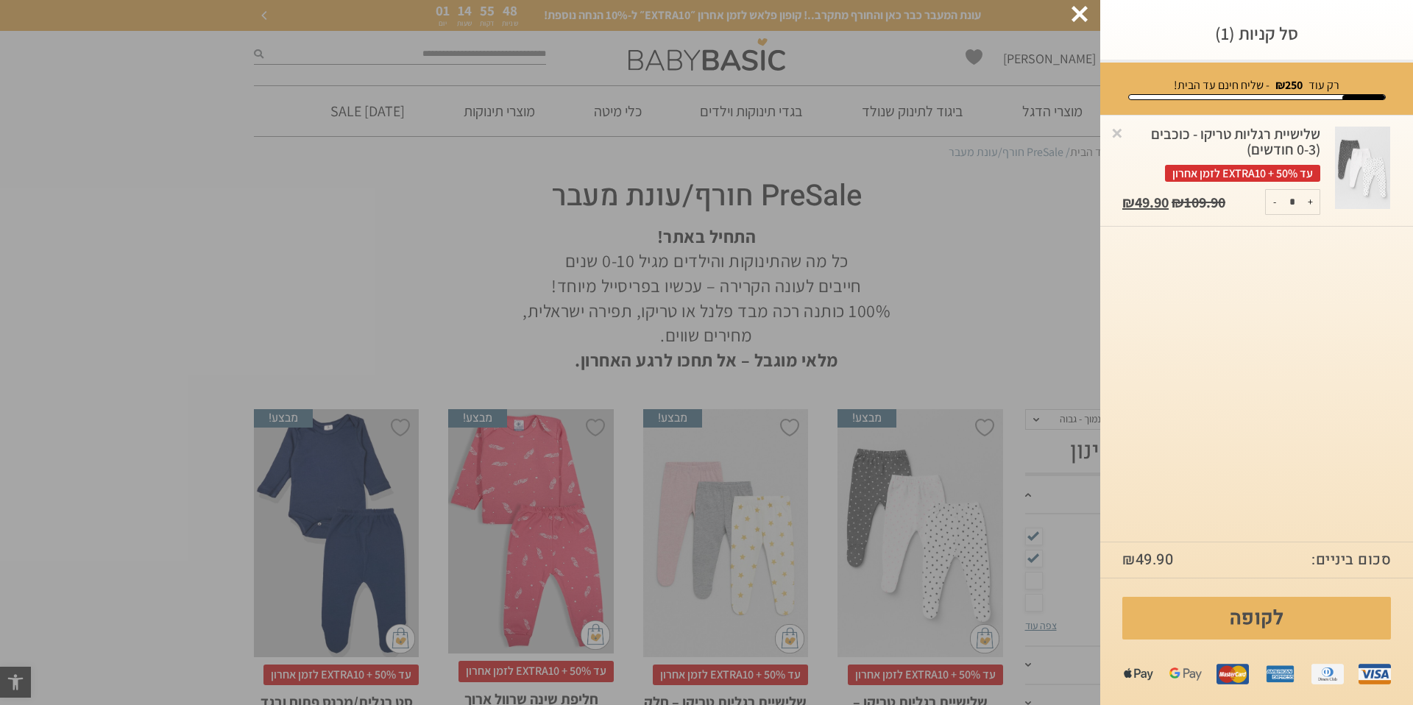
click at [1078, 15] on div at bounding box center [1080, 14] width 16 height 16
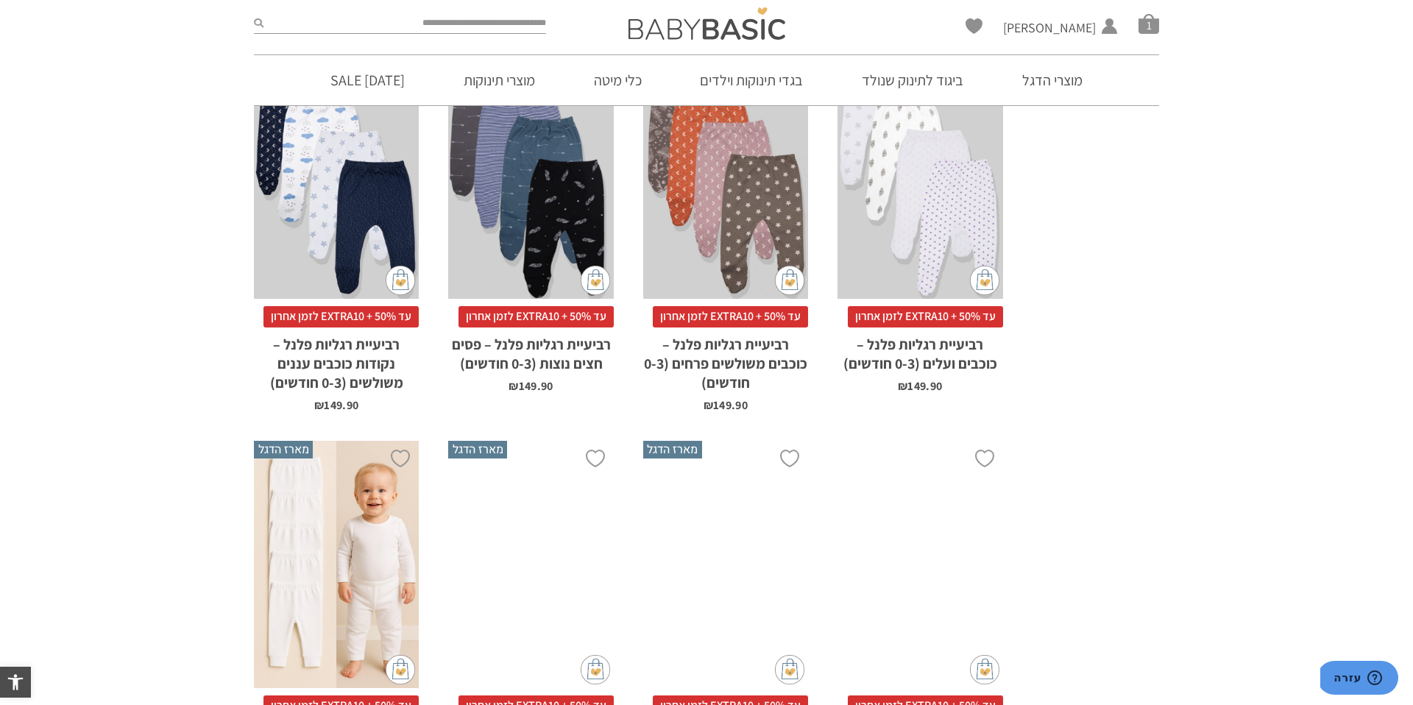
scroll to position [4099, 0]
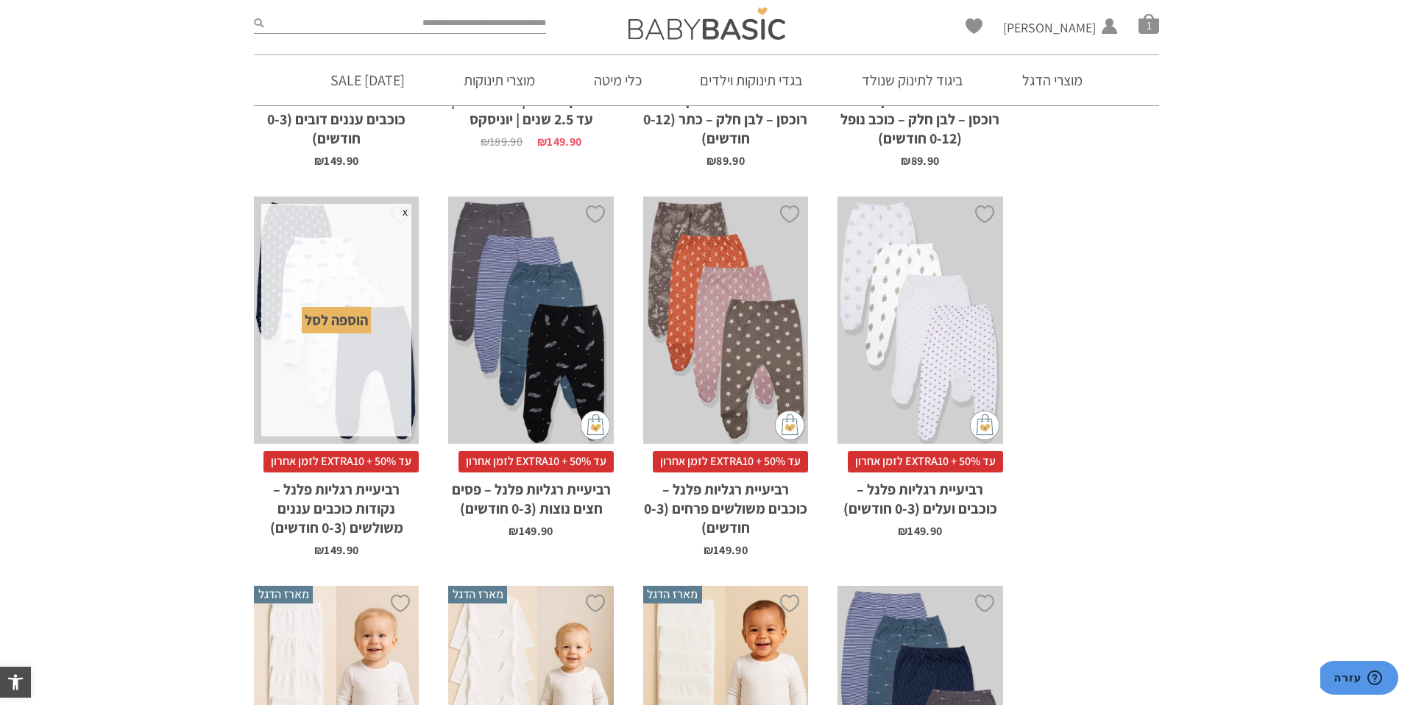
click at [352, 319] on div "הוספה לסל" at bounding box center [336, 320] width 69 height 26
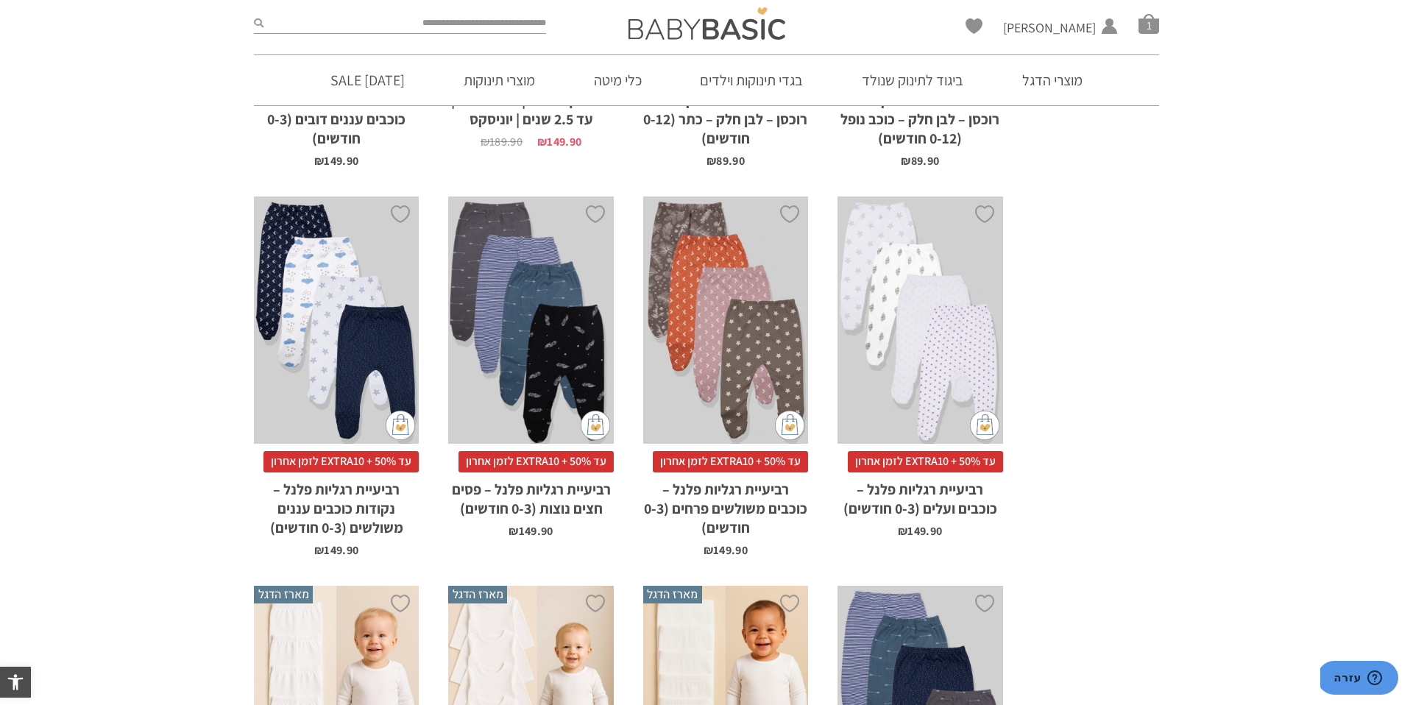
scroll to position [0, 0]
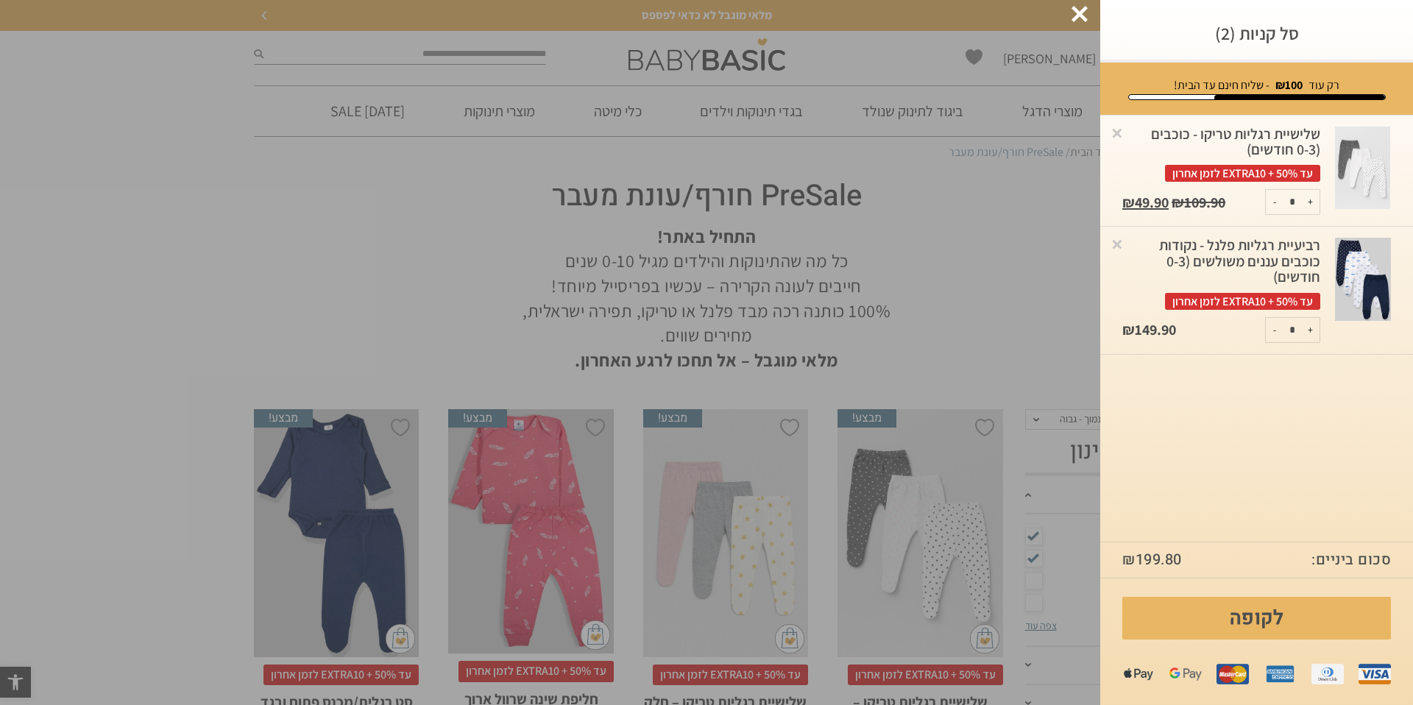
click at [1273, 331] on button "-" at bounding box center [1275, 330] width 18 height 24
type input "*"
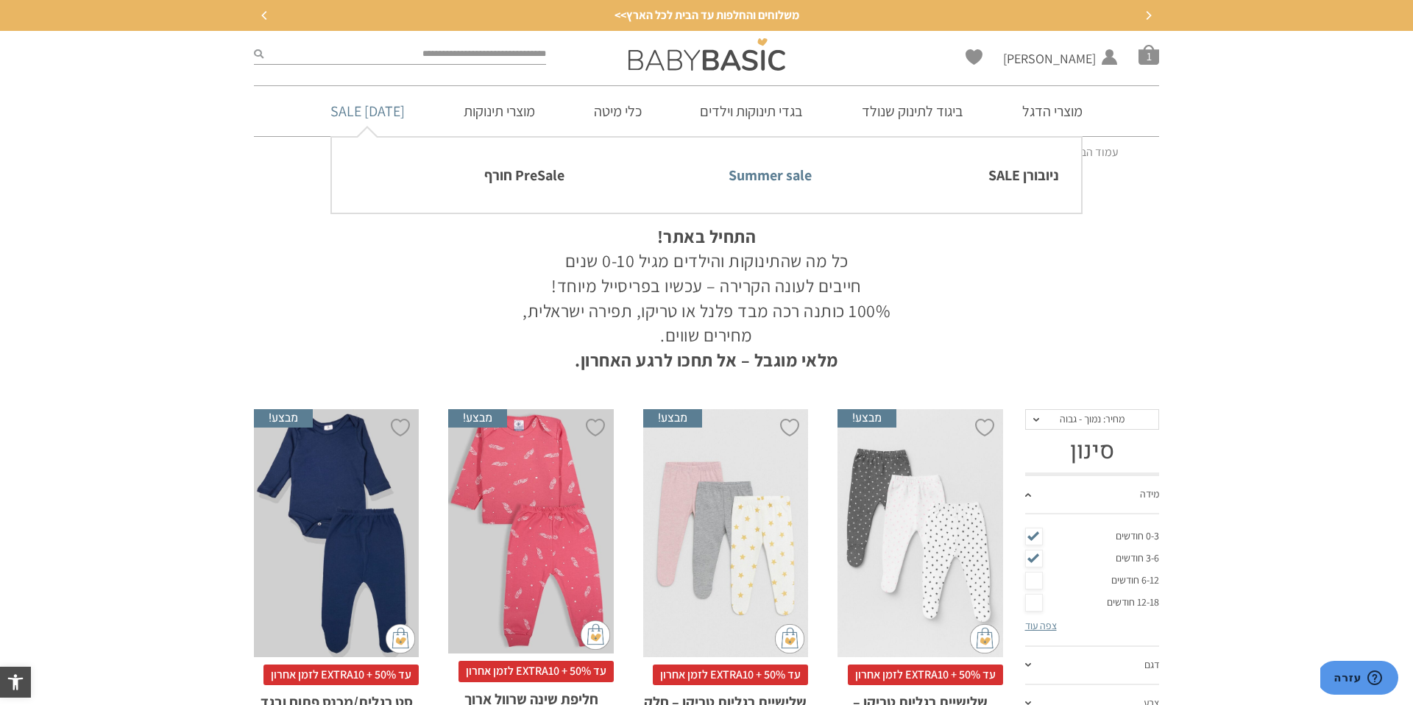
click at [774, 183] on link "Summer sale" at bounding box center [706, 175] width 210 height 31
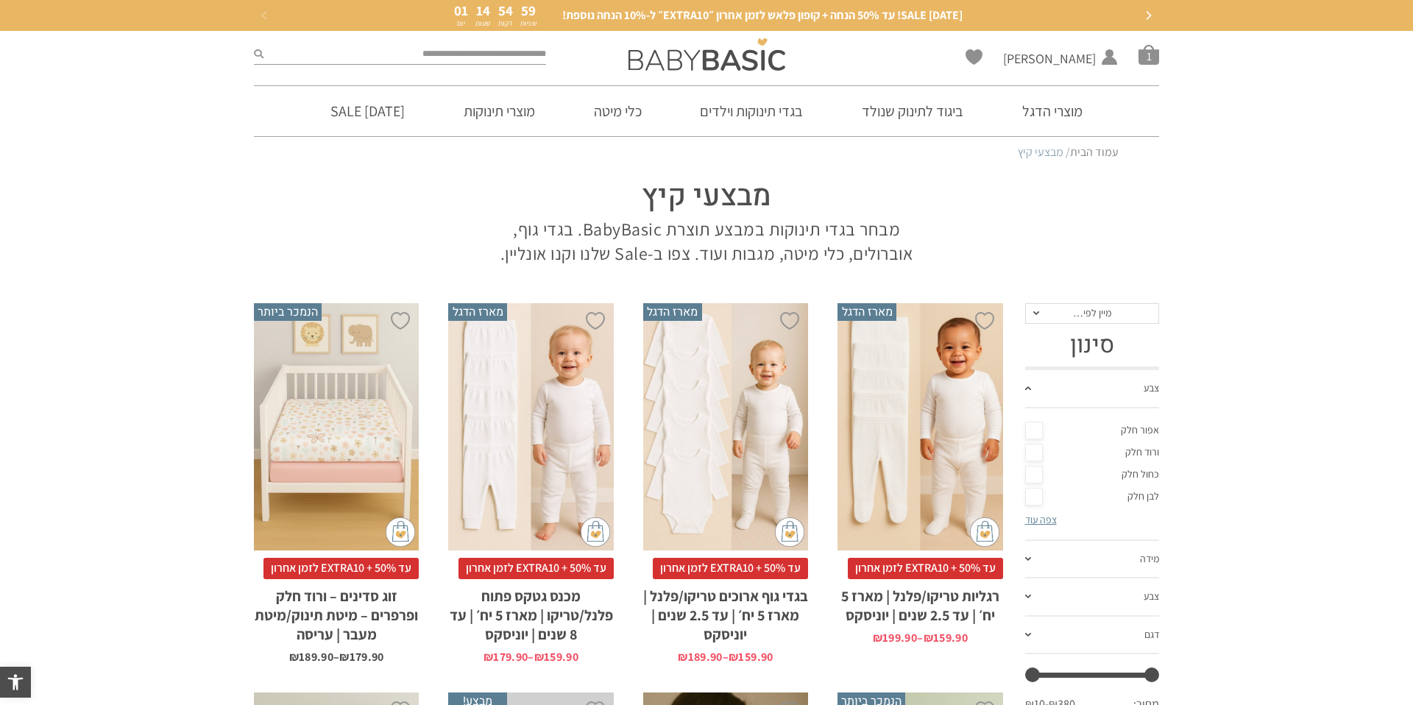
click at [1090, 317] on span "מיין לפי…" at bounding box center [1092, 312] width 38 height 13
click at [1097, 382] on div "מחיר: נמוך - גבוה" at bounding box center [1091, 386] width 135 height 13
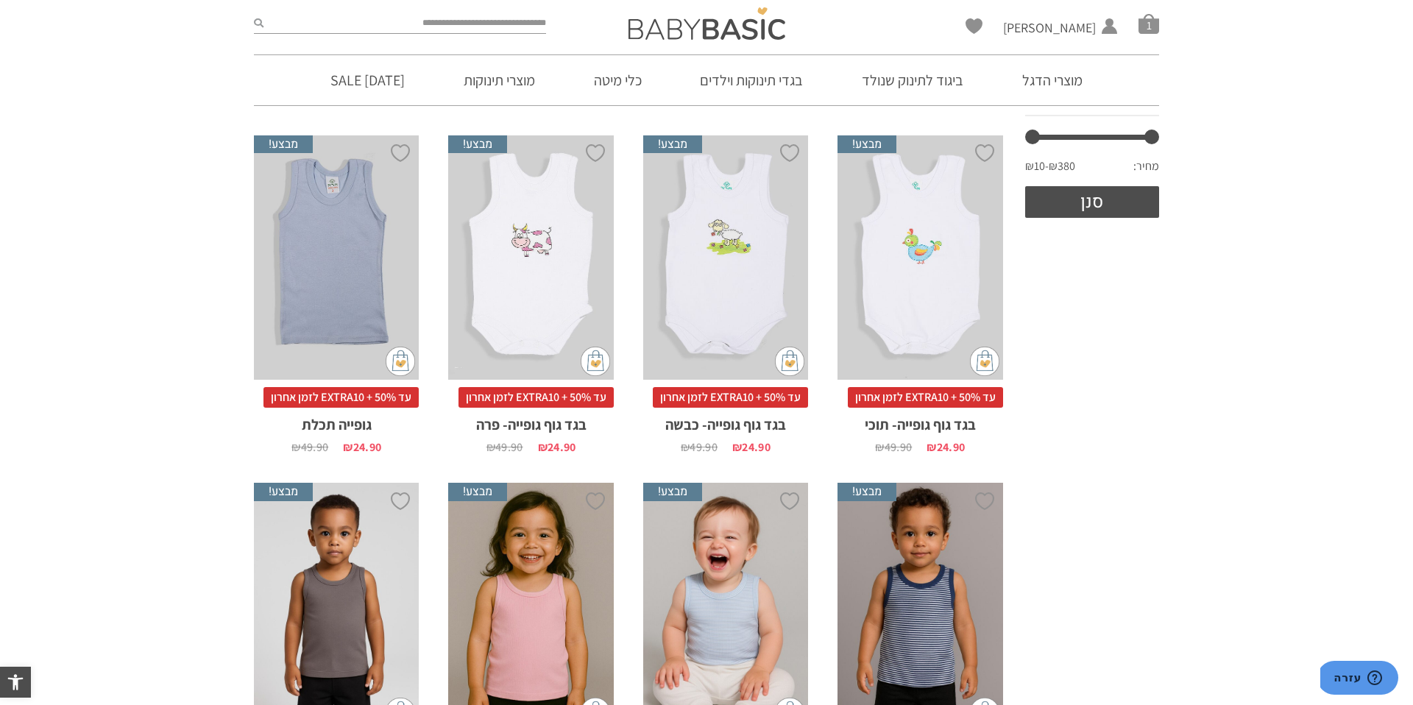
scroll to position [91, 0]
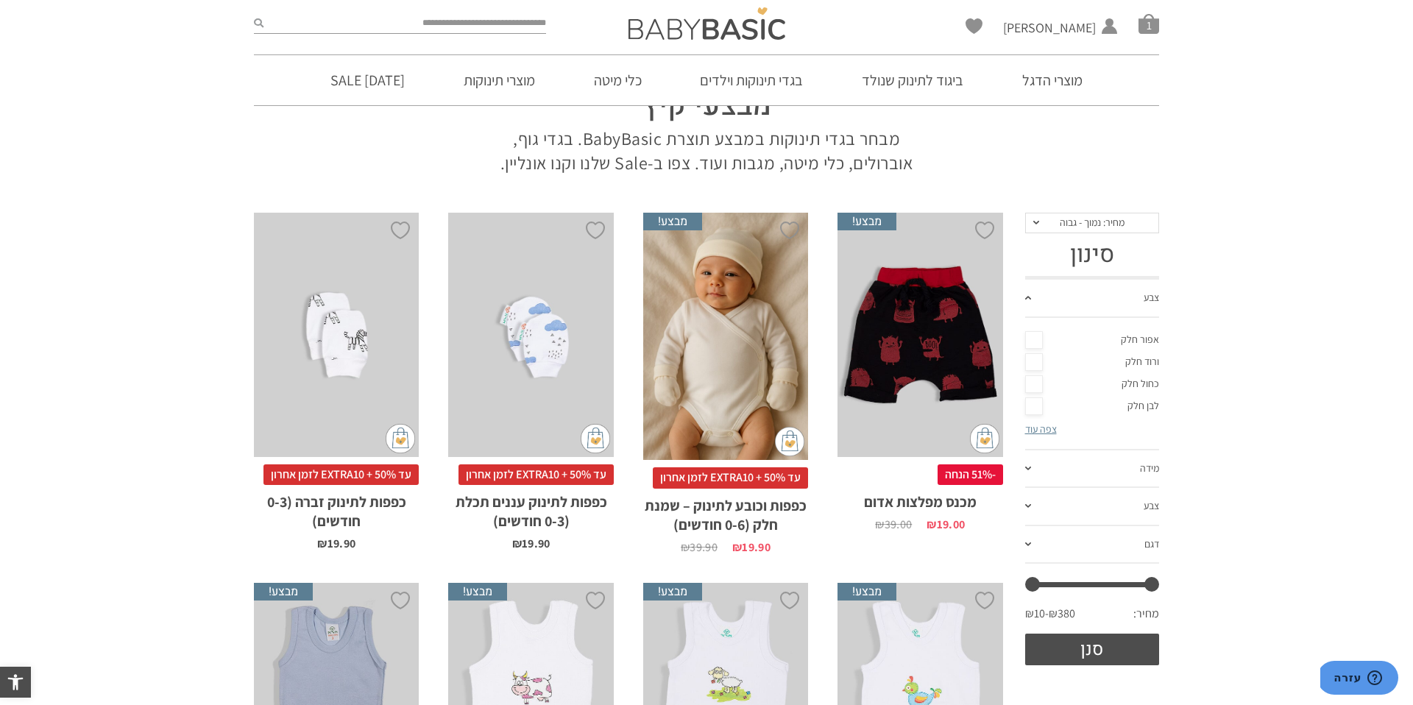
click at [1105, 467] on link "מידה" at bounding box center [1092, 469] width 135 height 38
click at [1035, 376] on link "0-3 חודשים" at bounding box center [1092, 378] width 135 height 22
click at [1102, 656] on button "סנן" at bounding box center [1092, 650] width 135 height 32
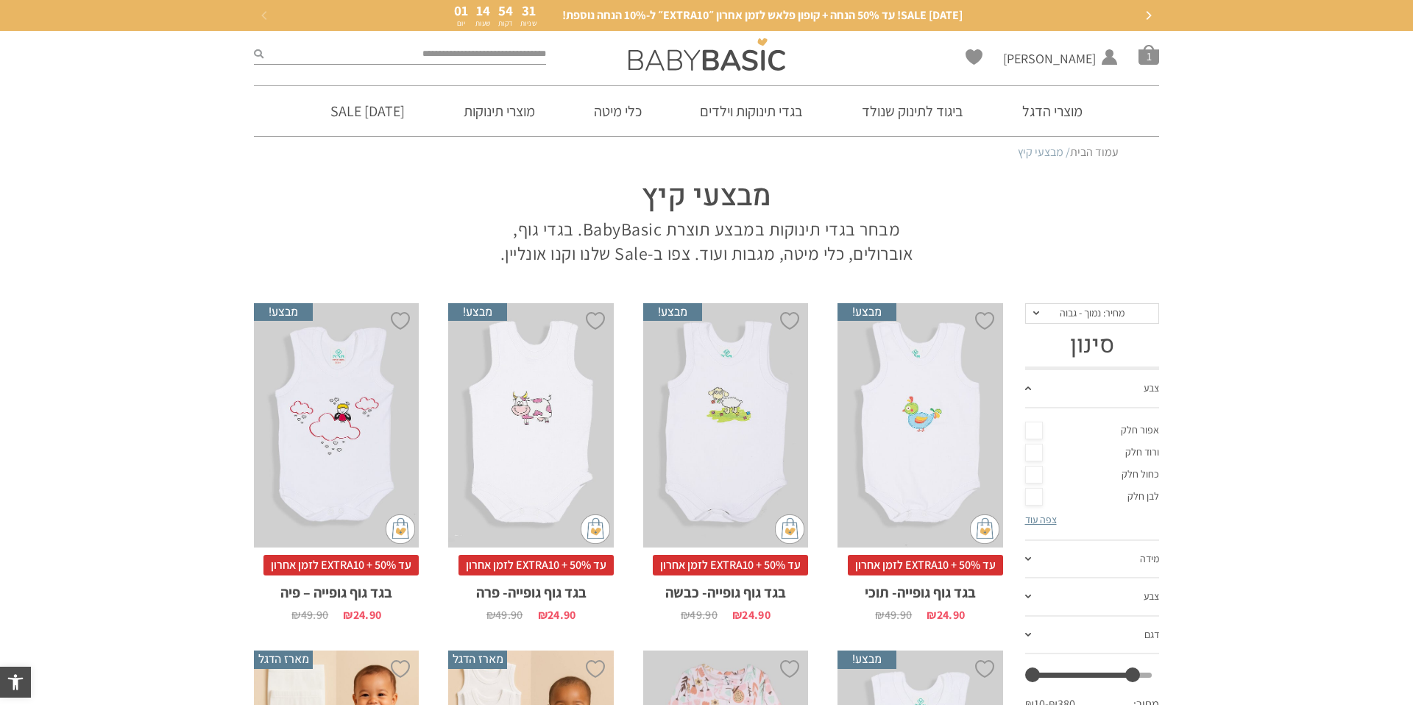
click at [1075, 559] on link "מידה" at bounding box center [1092, 560] width 135 height 38
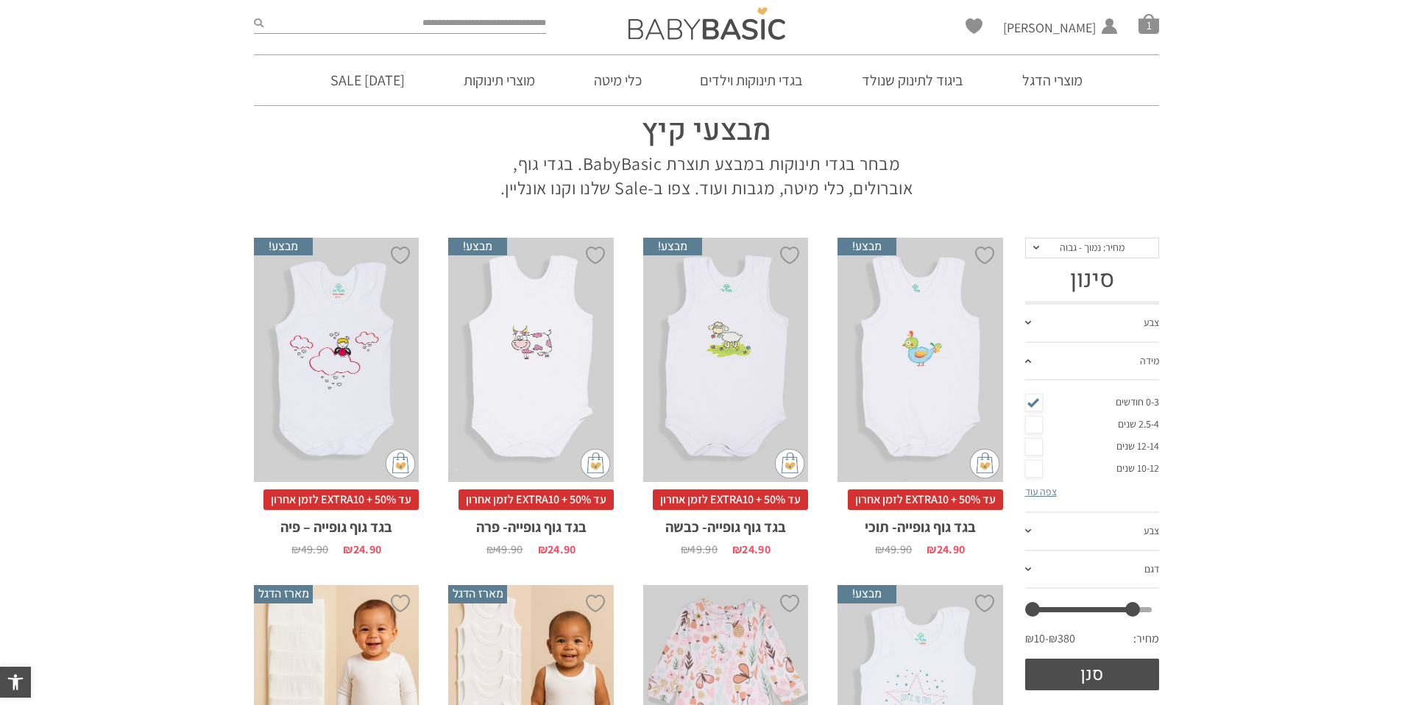
scroll to position [113, 0]
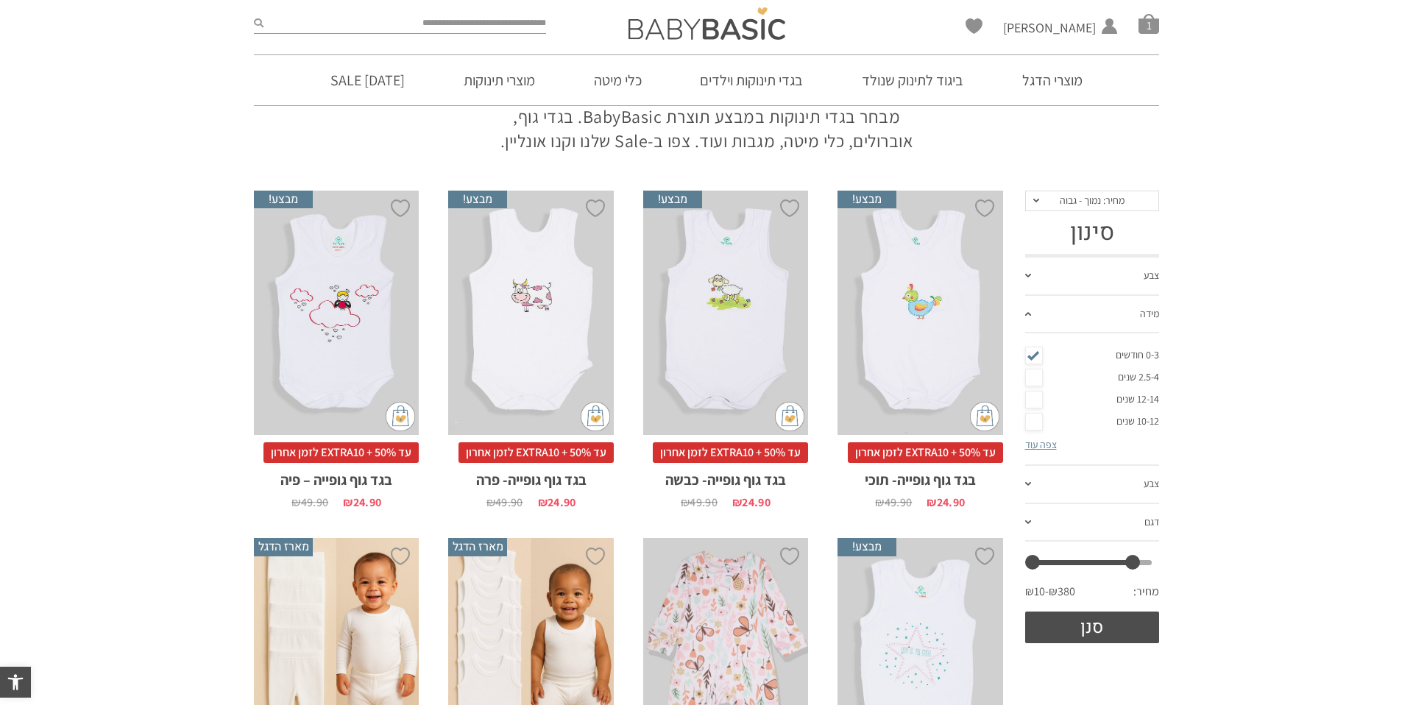
click at [1046, 446] on link "צפה עוד" at bounding box center [1041, 444] width 32 height 13
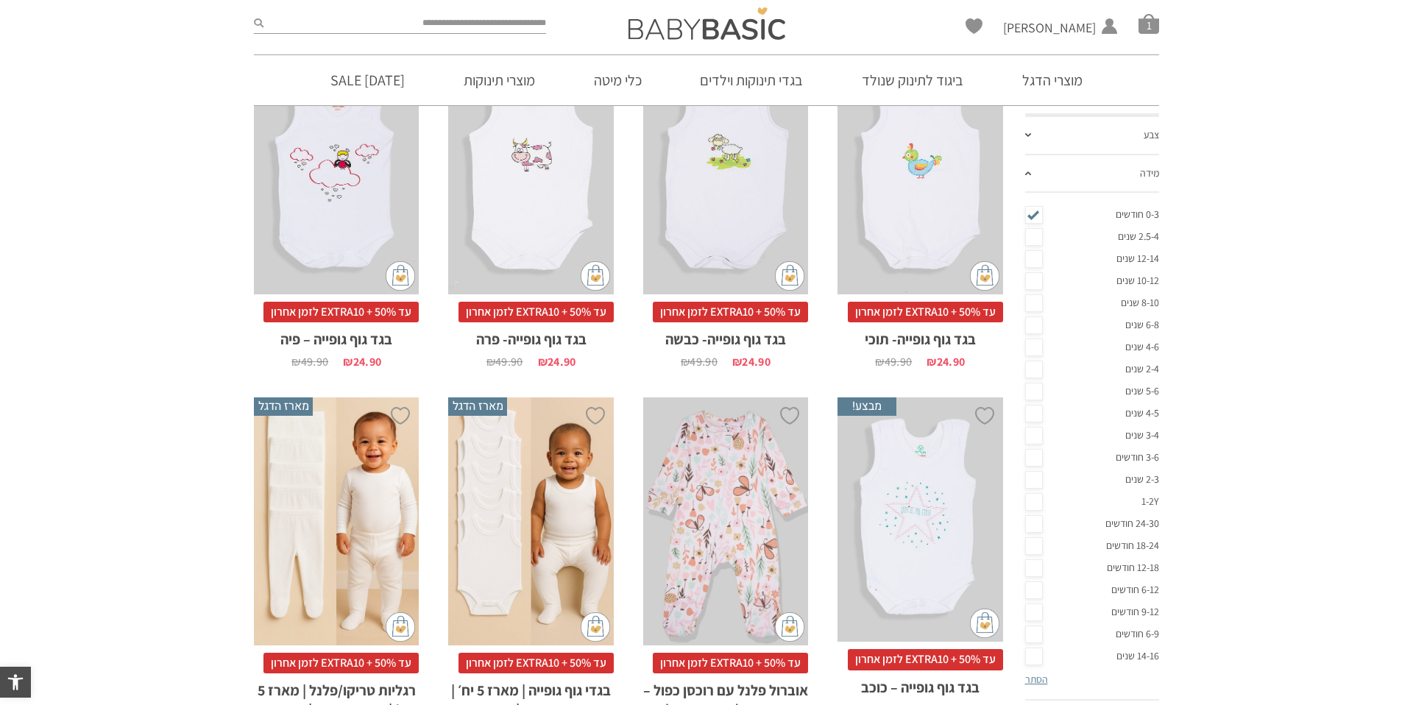
scroll to position [0, 0]
click at [1115, 459] on link "3-6 חודשים" at bounding box center [1092, 458] width 135 height 22
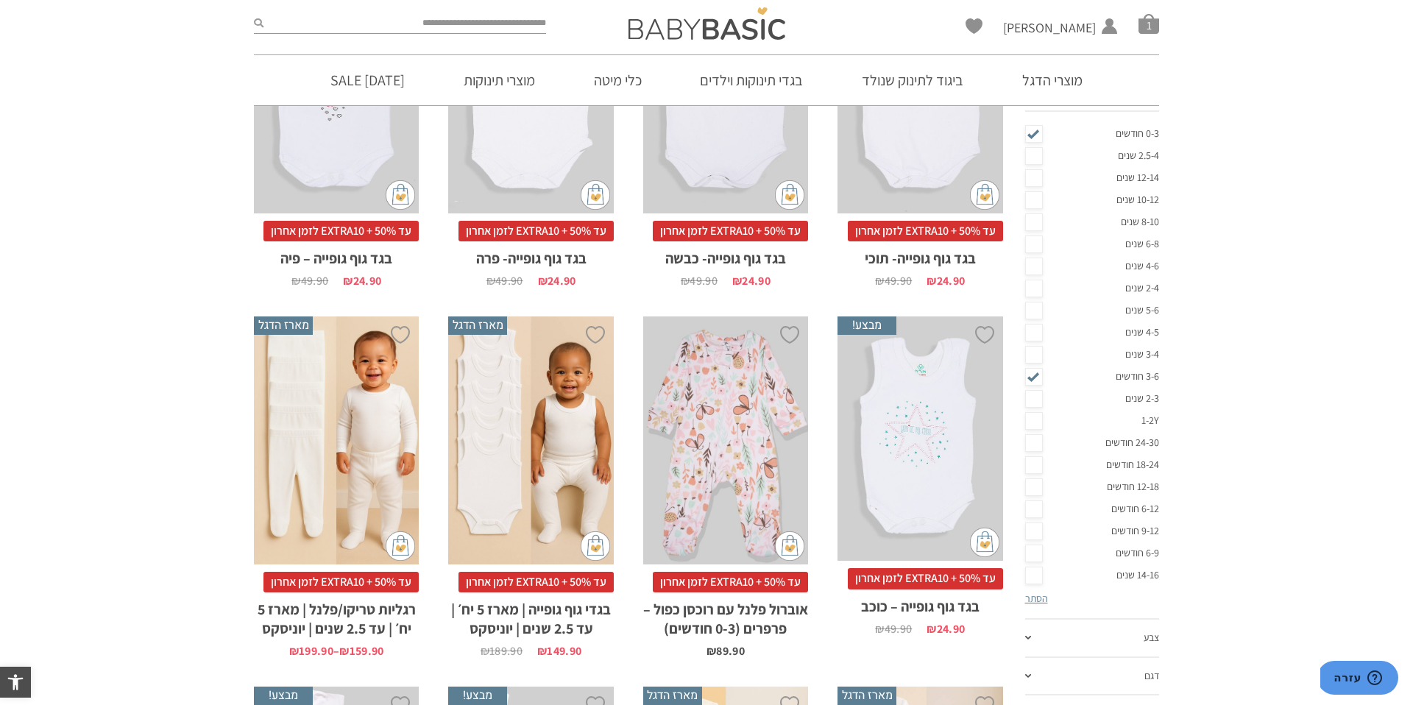
scroll to position [439, 0]
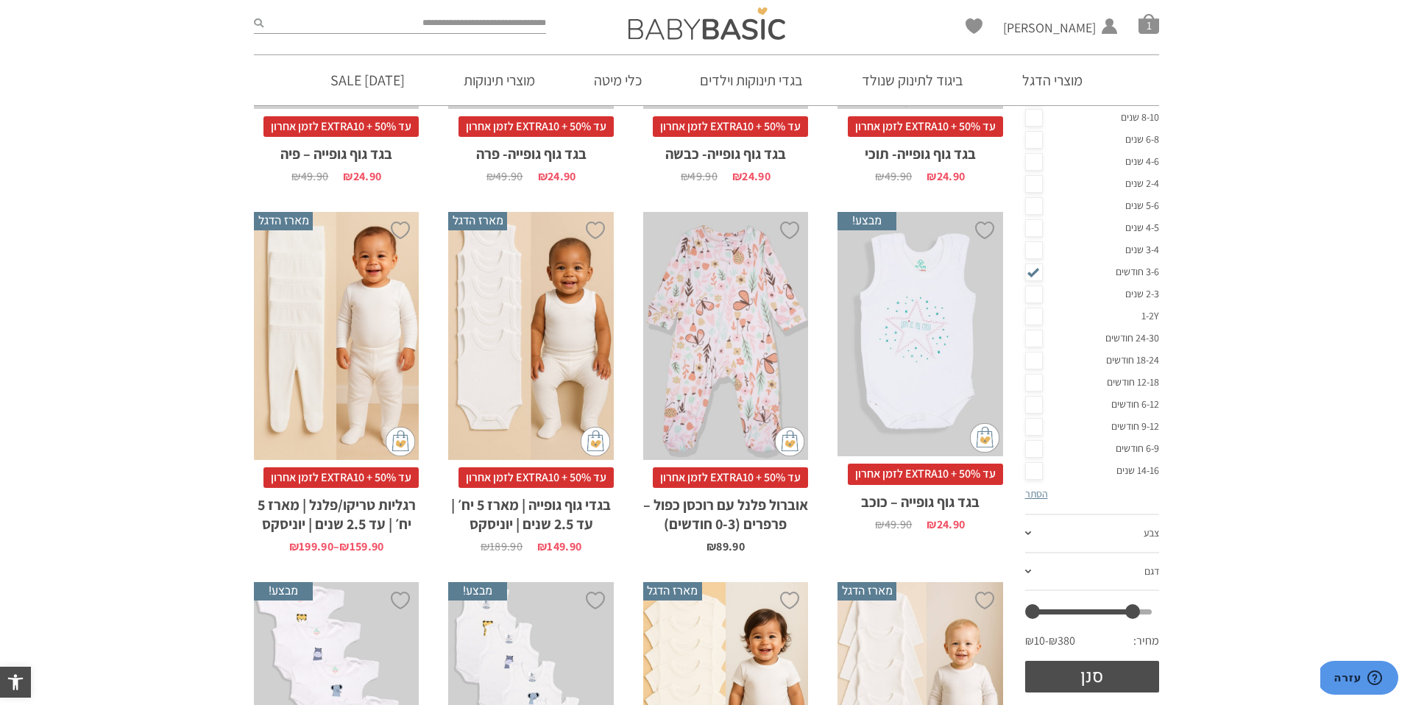
click at [1124, 406] on link "6-12 חודשים" at bounding box center [1092, 405] width 135 height 22
click at [1115, 685] on button "סנן" at bounding box center [1092, 677] width 135 height 32
click at [1087, 675] on button "סנן" at bounding box center [1092, 677] width 135 height 32
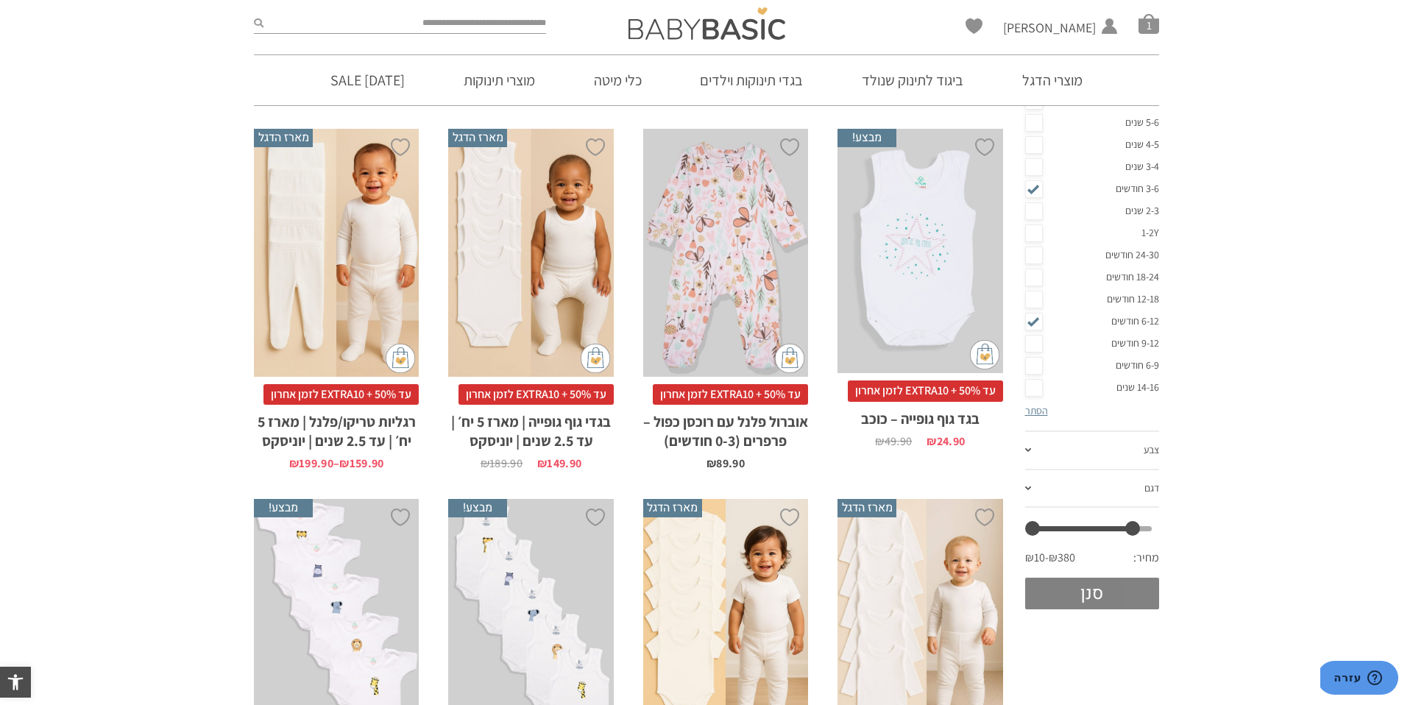
scroll to position [629, 0]
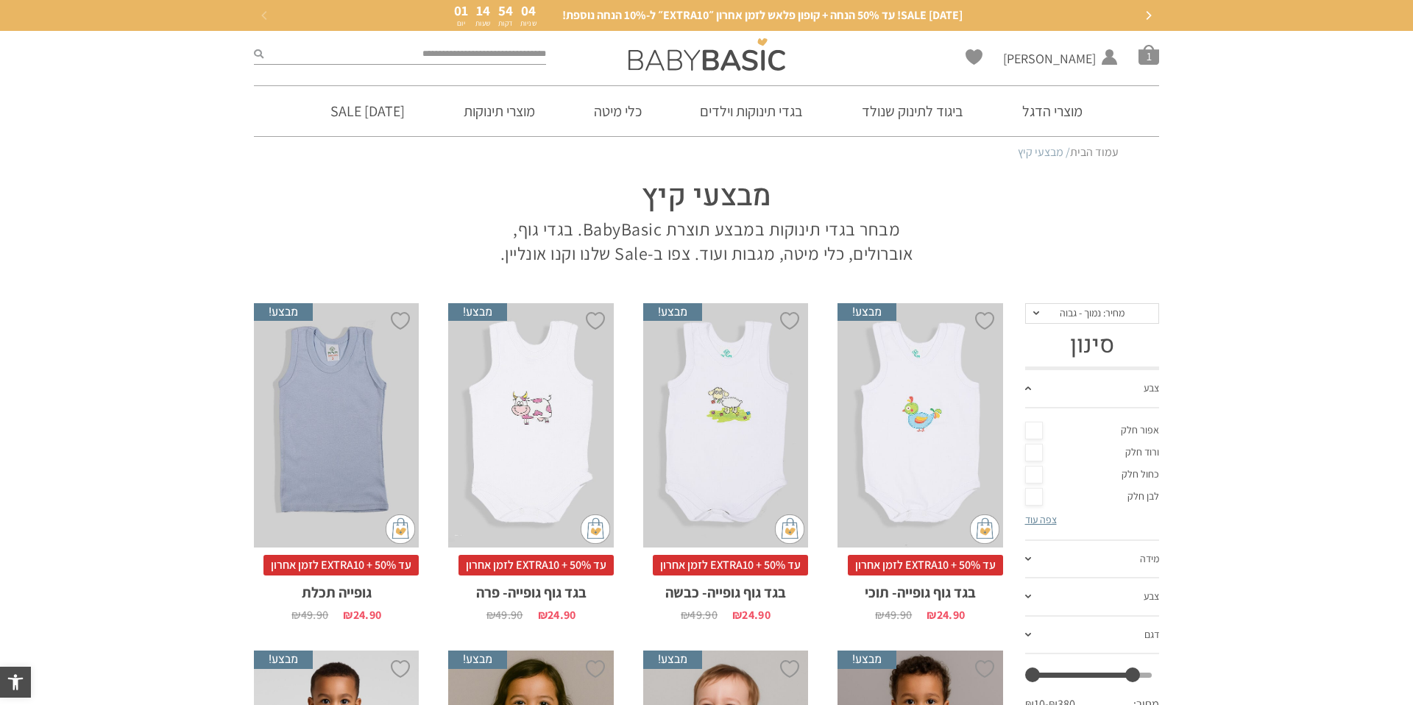
click at [1075, 287] on div at bounding box center [706, 281] width 905 height 15
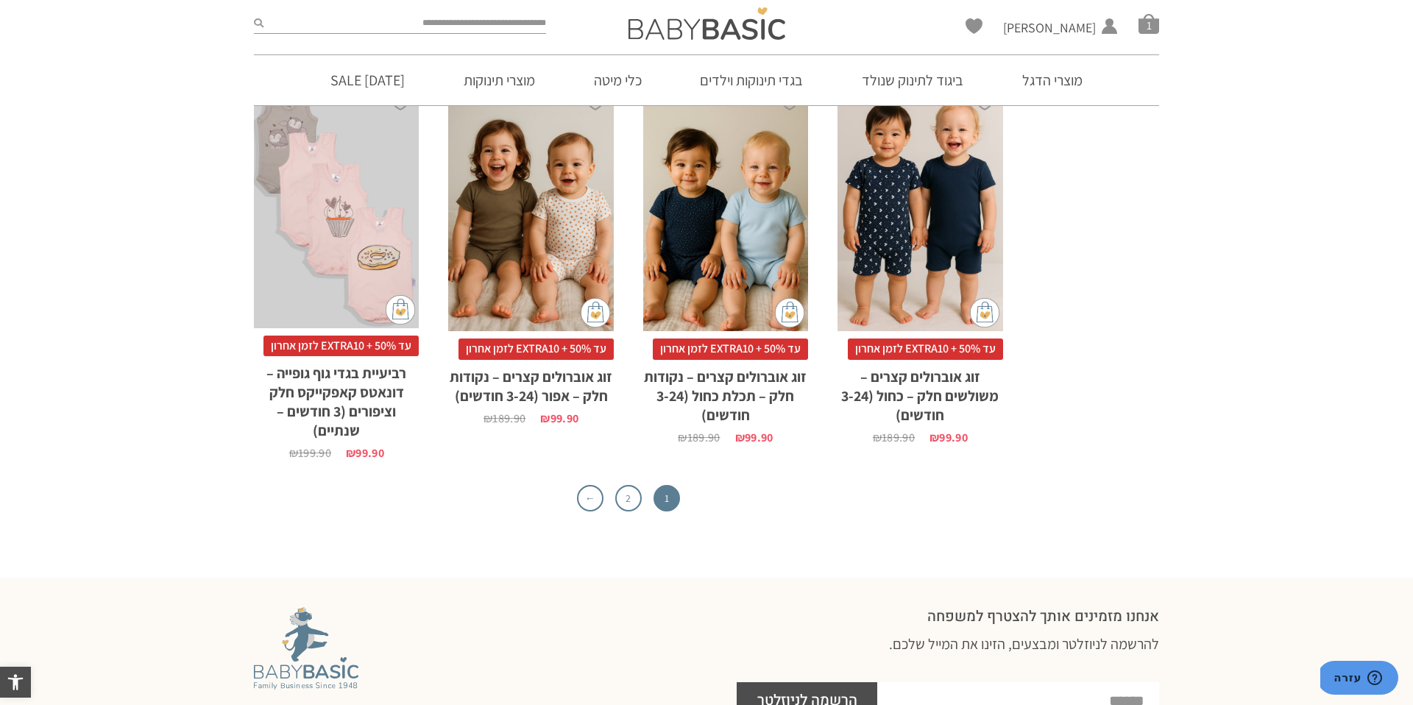
scroll to position [4286, 0]
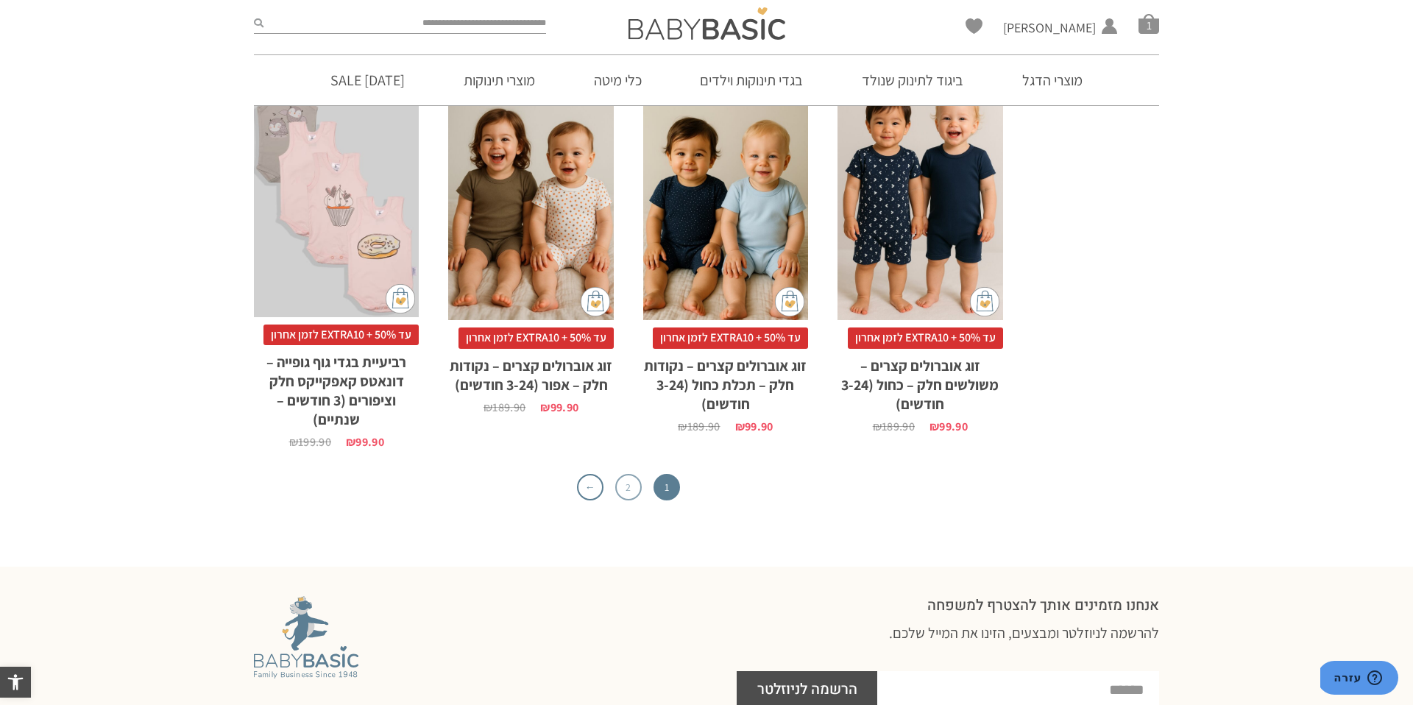
click at [620, 474] on link "2" at bounding box center [628, 487] width 26 height 26
